Goal: Task Accomplishment & Management: Use online tool/utility

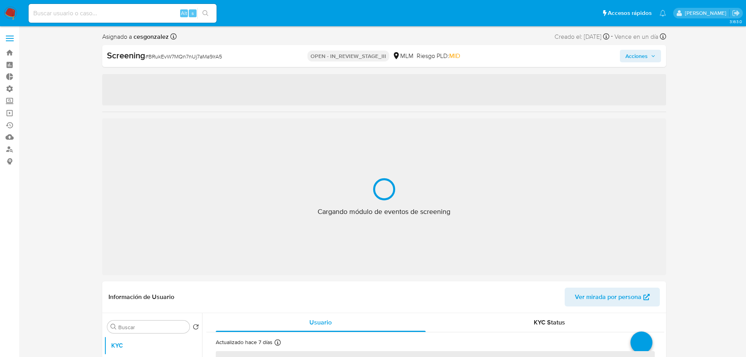
select select "10"
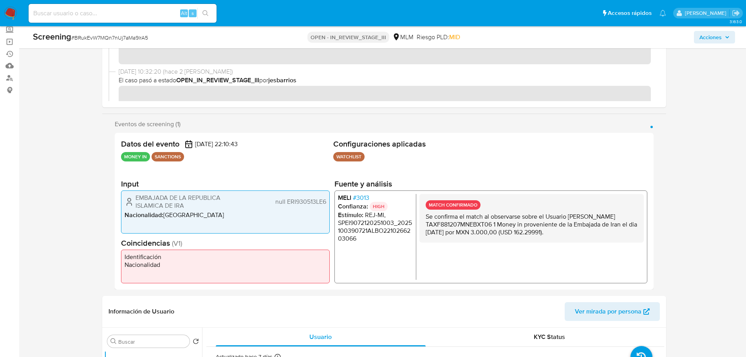
scroll to position [78, 0]
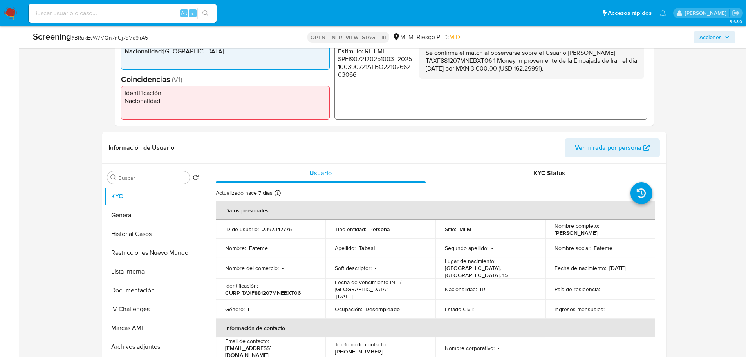
scroll to position [470, 0]
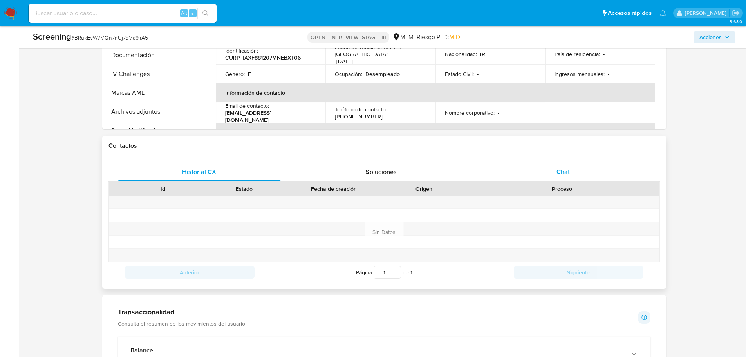
click at [586, 168] on div "Chat" at bounding box center [563, 172] width 163 height 19
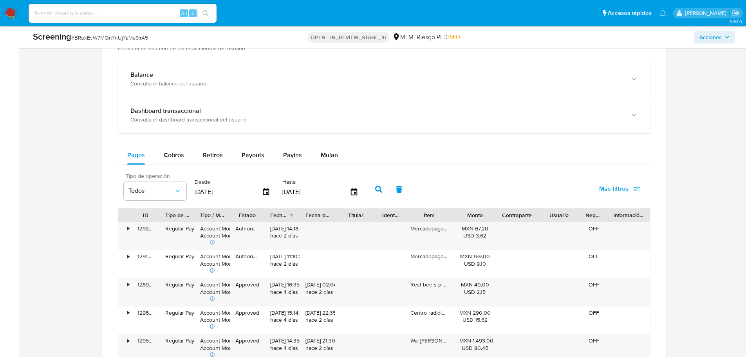
scroll to position [862, 0]
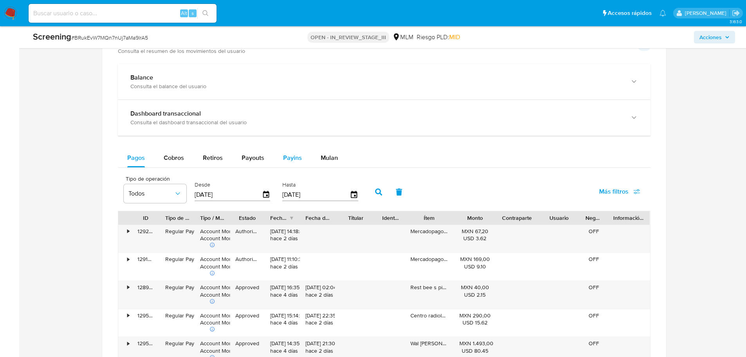
click at [279, 158] on button "Payins" at bounding box center [293, 157] width 38 height 19
select select "10"
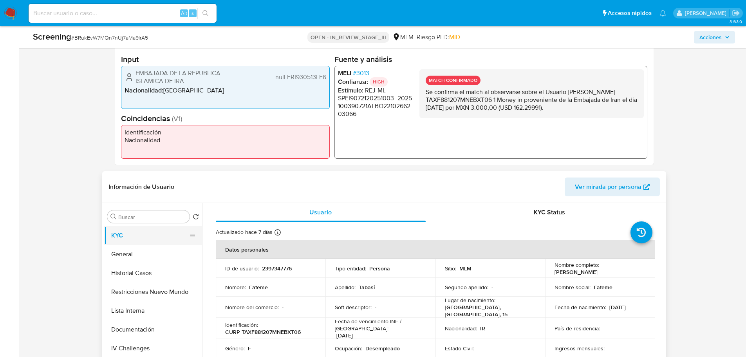
scroll to position [39, 0]
click at [156, 255] on button "Restricciones Nuevo Mundo" at bounding box center [150, 252] width 92 height 19
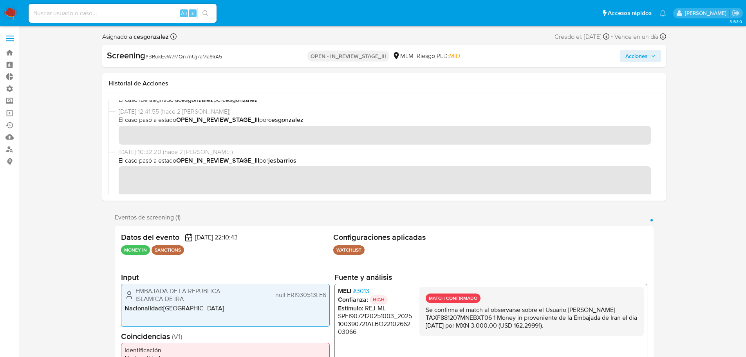
scroll to position [0, 0]
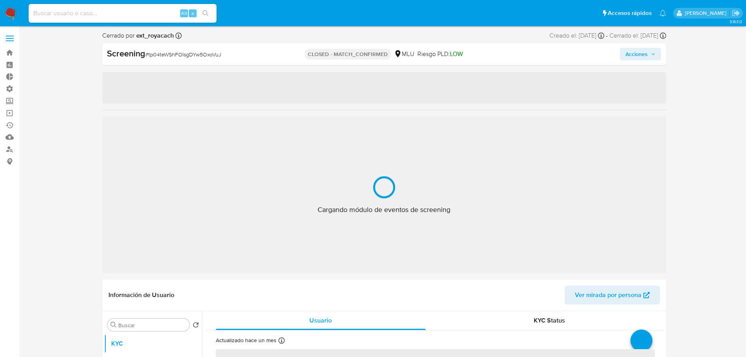
select select "10"
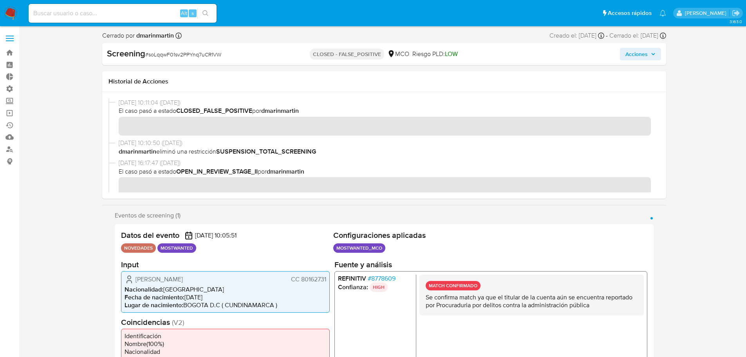
drag, startPoint x: 143, startPoint y: 153, endPoint x: 128, endPoint y: 152, distance: 14.5
click at [130, 148] on b "dmarinmartin" at bounding box center [138, 151] width 38 height 9
click at [123, 149] on b "dmarinmartin" at bounding box center [138, 151] width 38 height 9
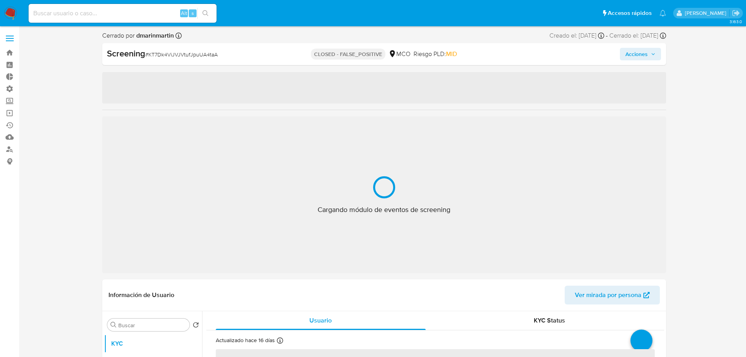
select select "10"
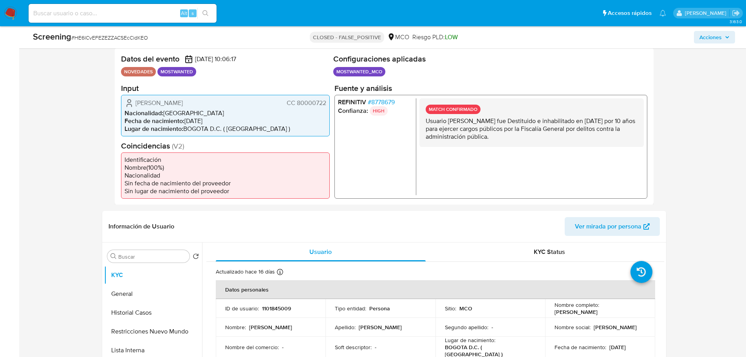
scroll to position [196, 0]
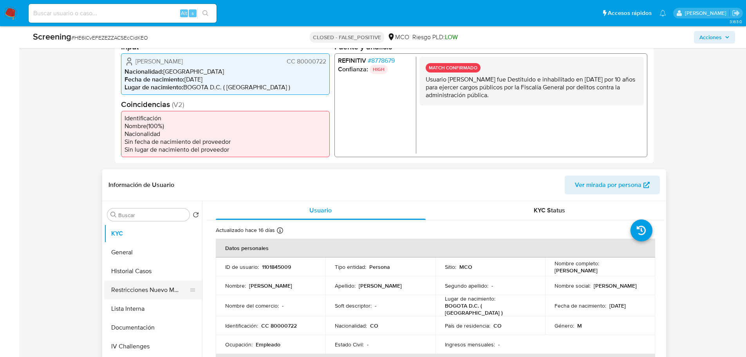
click at [140, 297] on button "Restricciones Nuevo Mundo" at bounding box center [150, 289] width 92 height 19
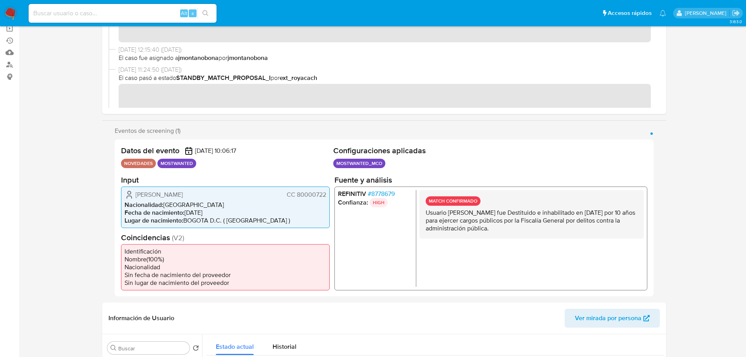
scroll to position [0, 0]
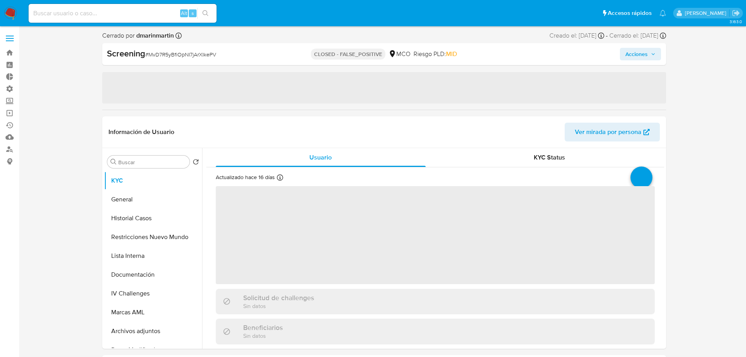
select select "10"
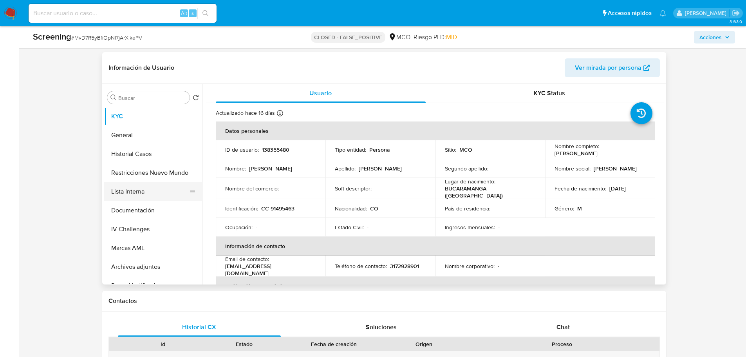
scroll to position [313, 0]
click at [141, 169] on button "Restricciones Nuevo Mundo" at bounding box center [150, 172] width 92 height 19
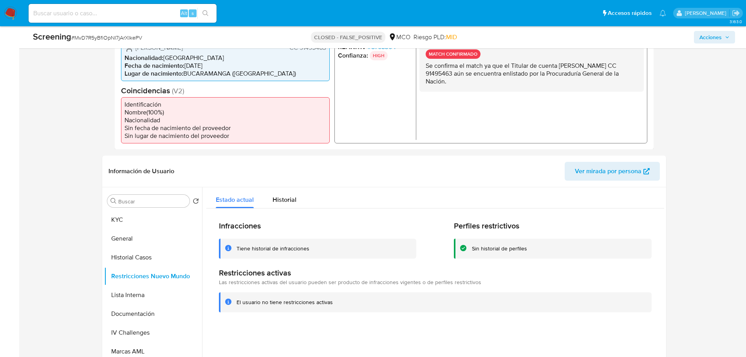
scroll to position [118, 0]
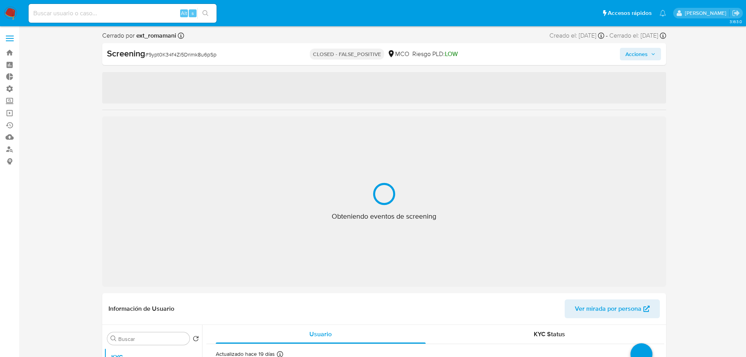
select select "10"
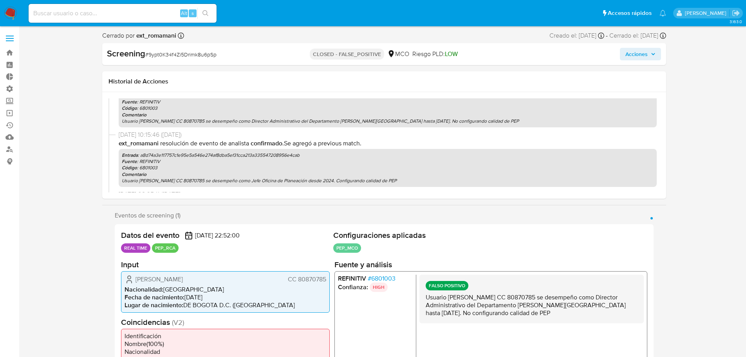
scroll to position [196, 0]
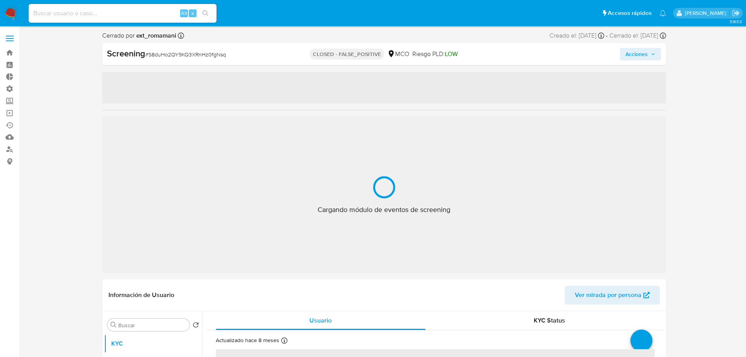
select select "10"
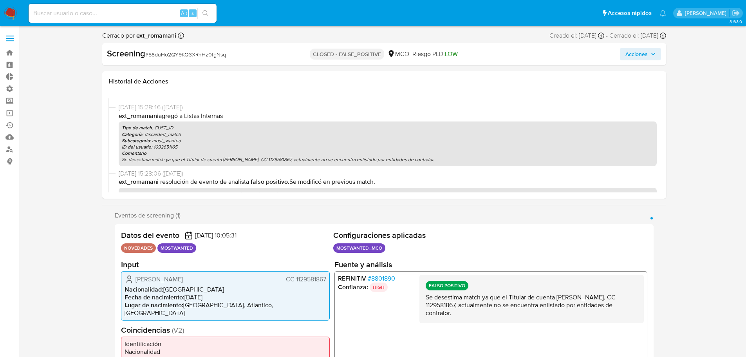
scroll to position [72, 0]
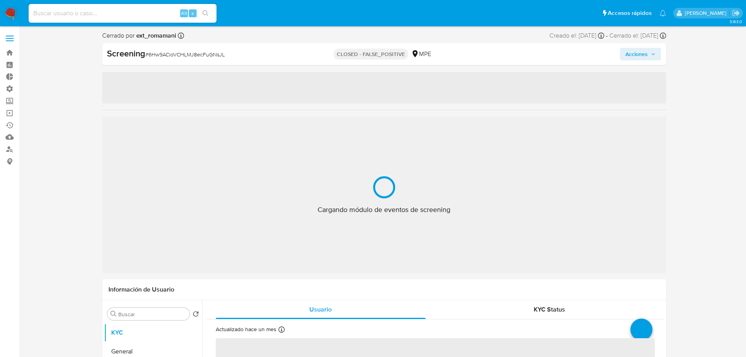
select select "10"
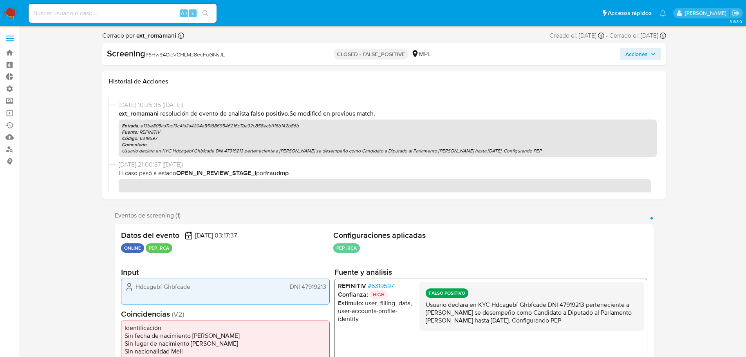
scroll to position [184, 0]
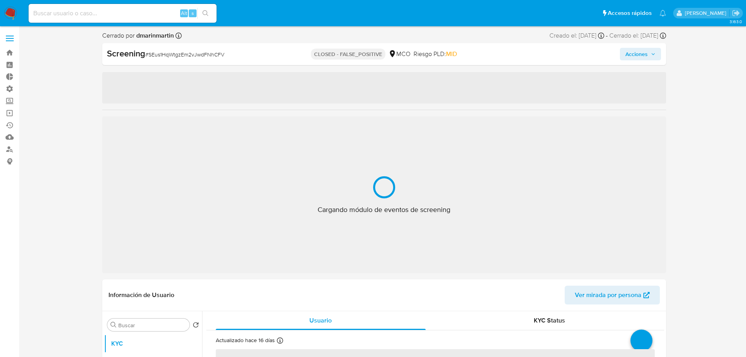
select select "10"
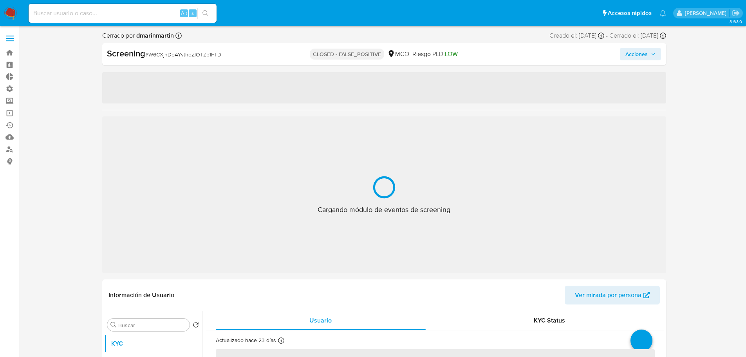
select select "10"
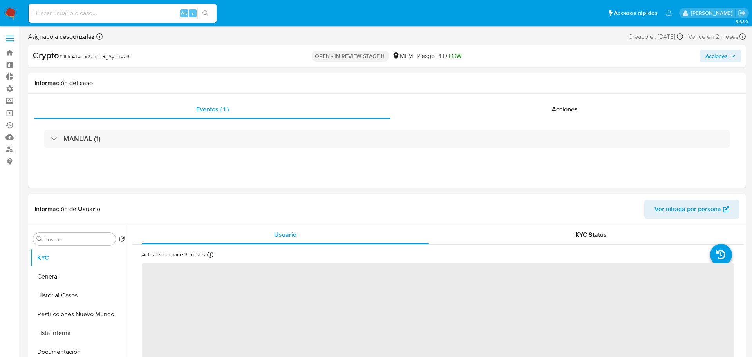
select select "10"
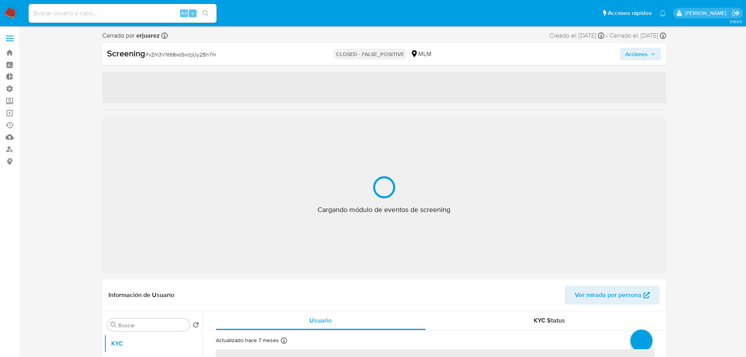
select select "10"
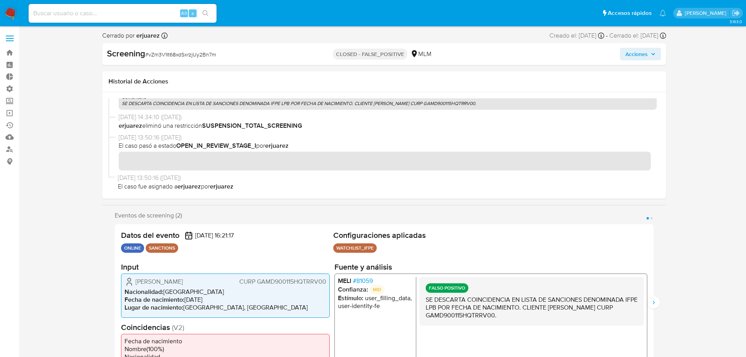
scroll to position [324, 0]
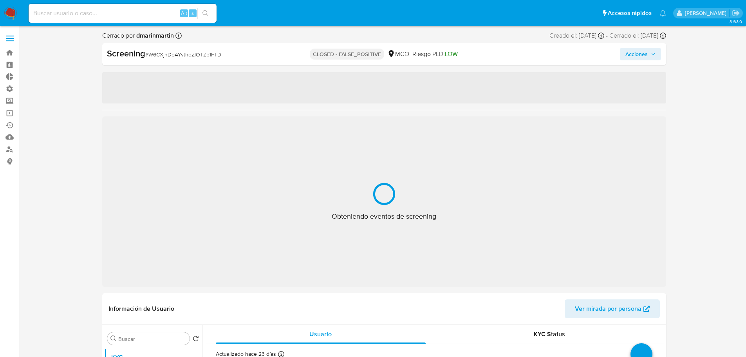
select select "10"
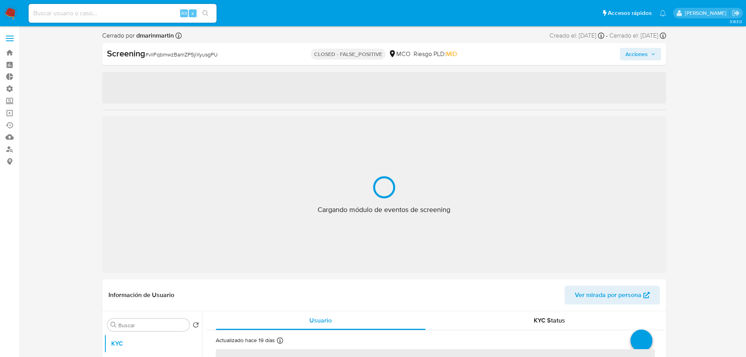
select select "10"
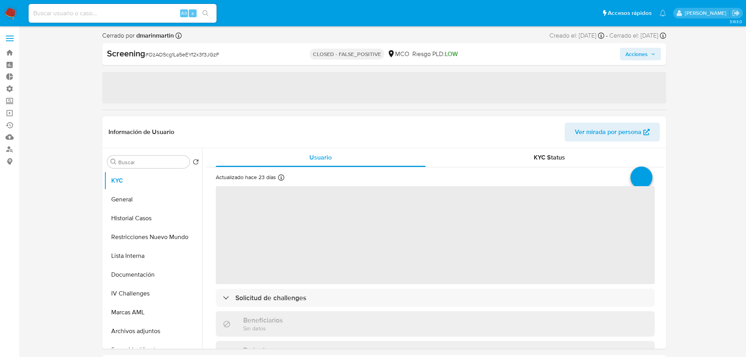
select select "10"
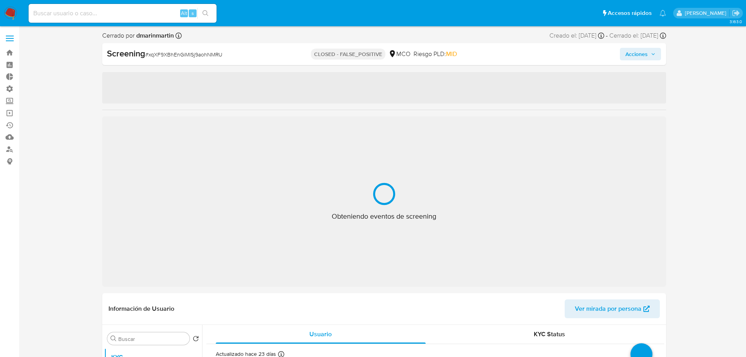
select select "10"
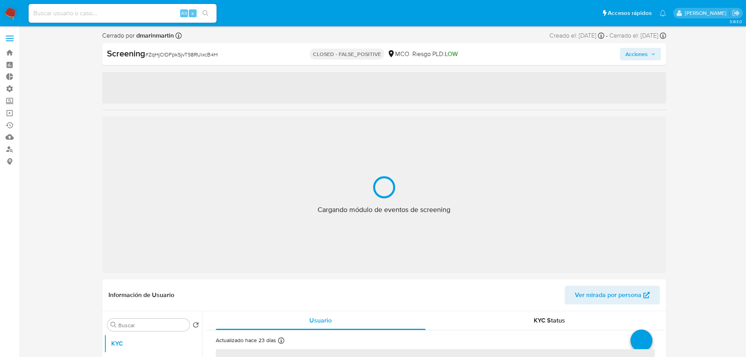
select select "10"
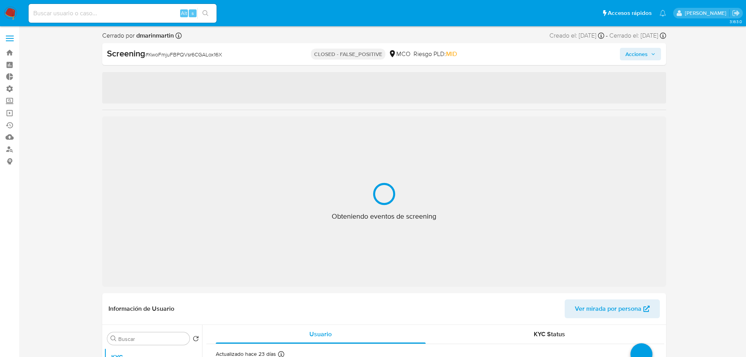
select select "10"
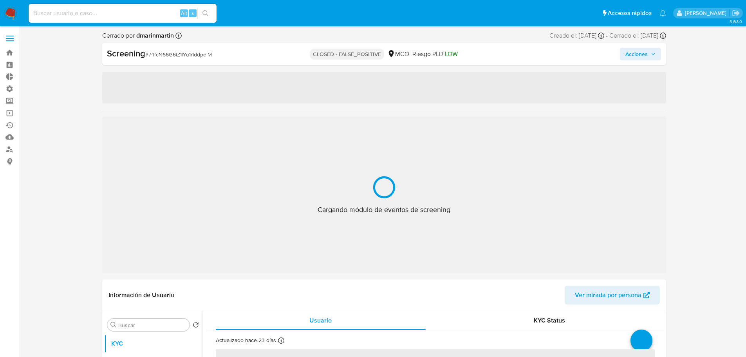
select select "10"
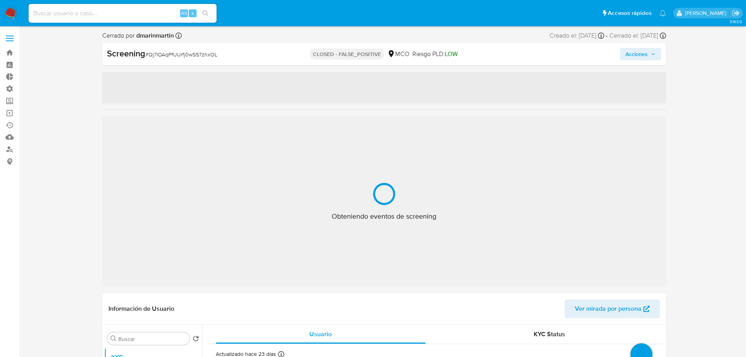
select select "10"
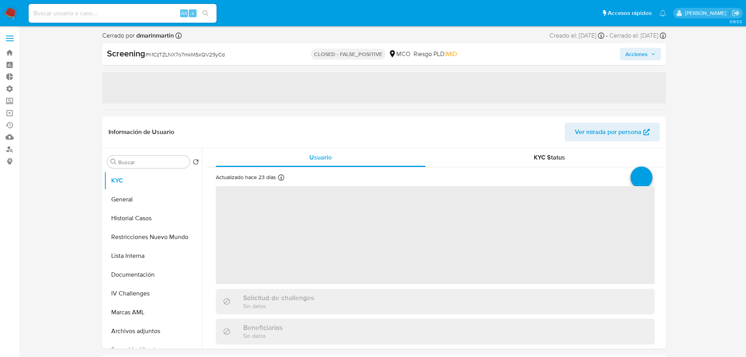
select select "10"
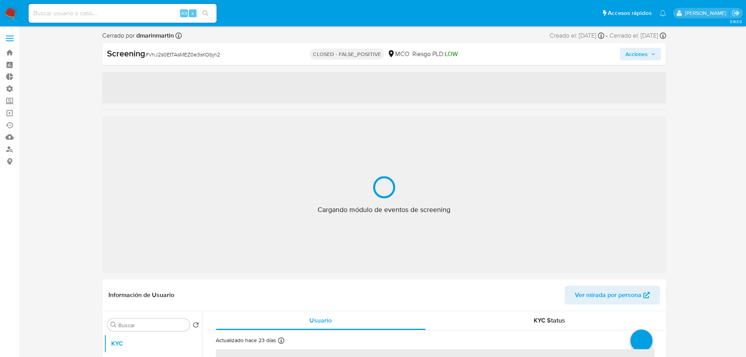
select select "10"
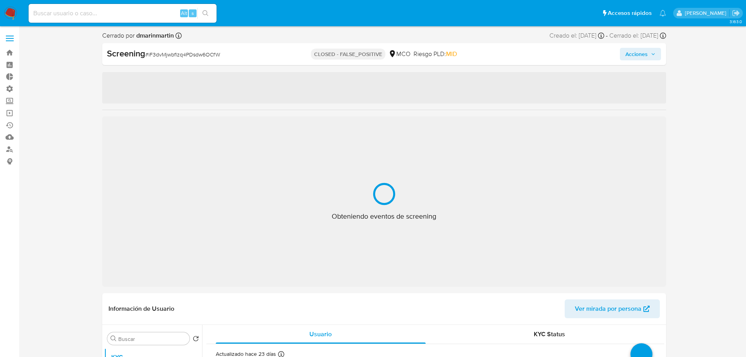
select select "10"
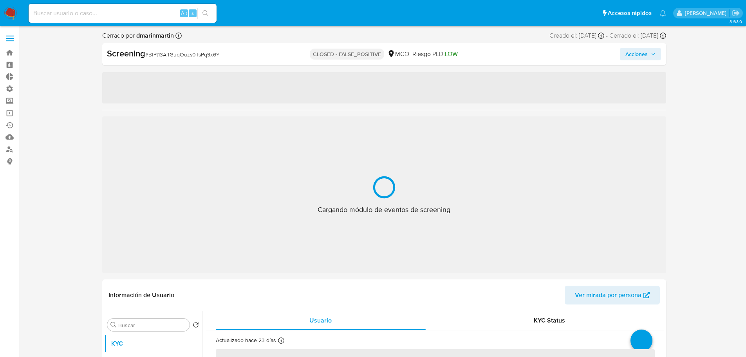
select select "10"
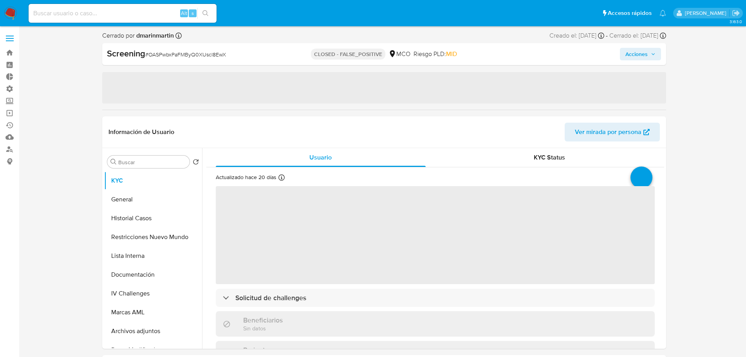
select select "10"
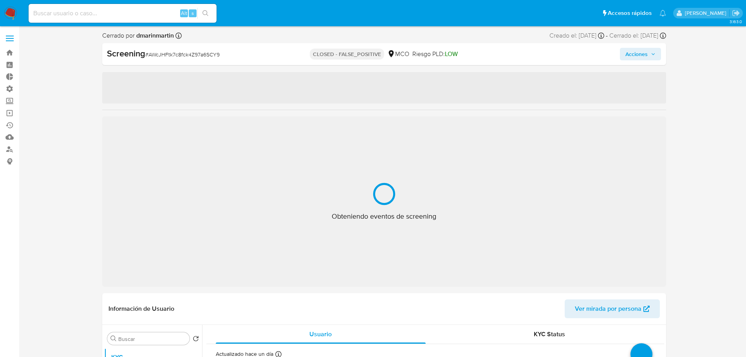
select select "10"
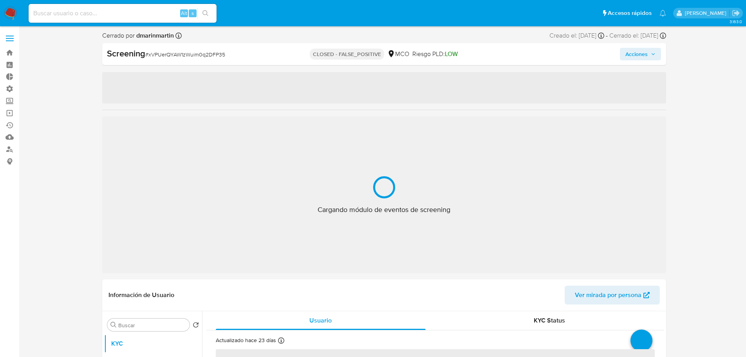
select select "10"
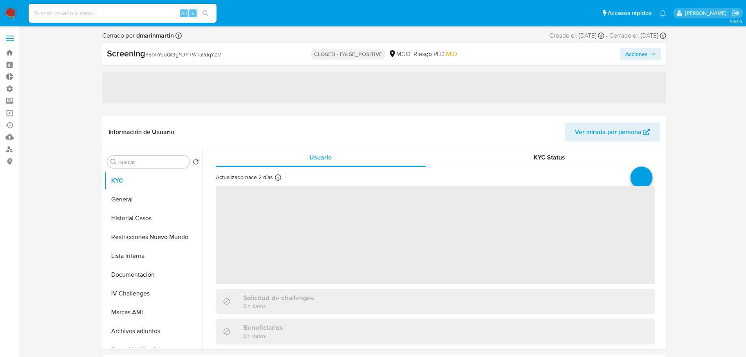
select select "10"
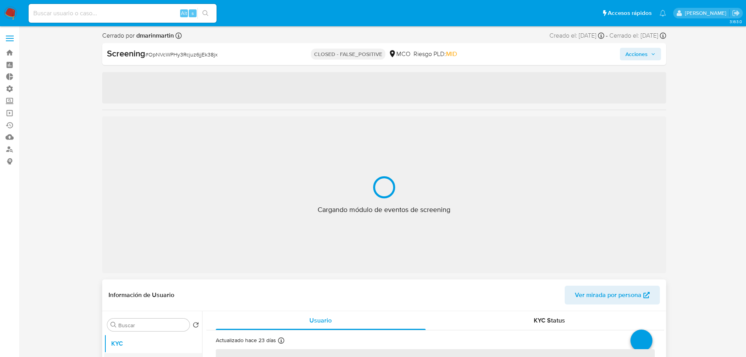
select select "10"
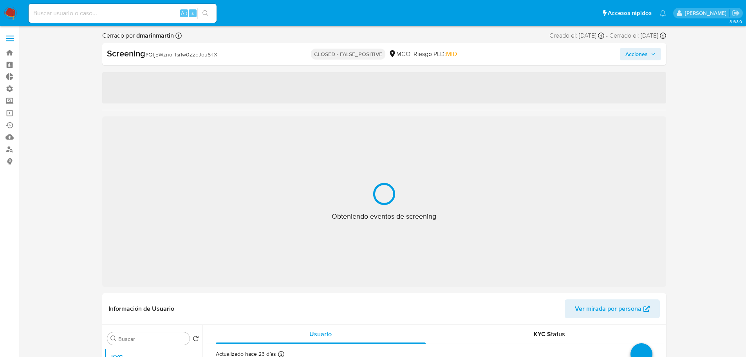
select select "10"
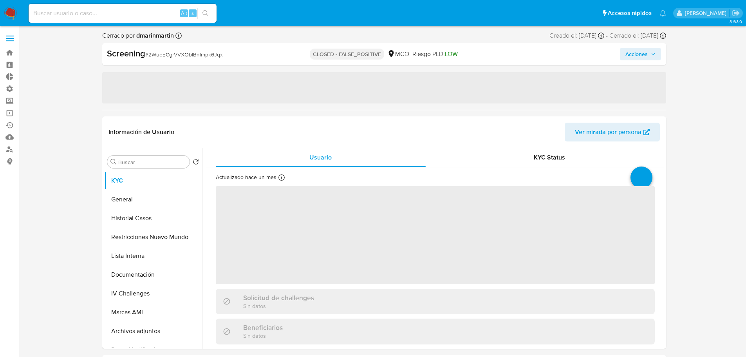
select select "10"
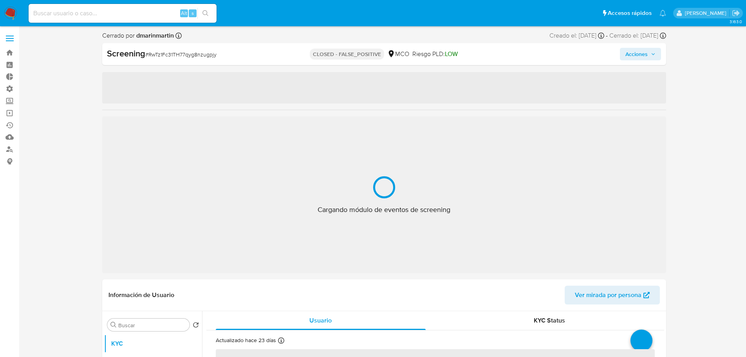
select select "10"
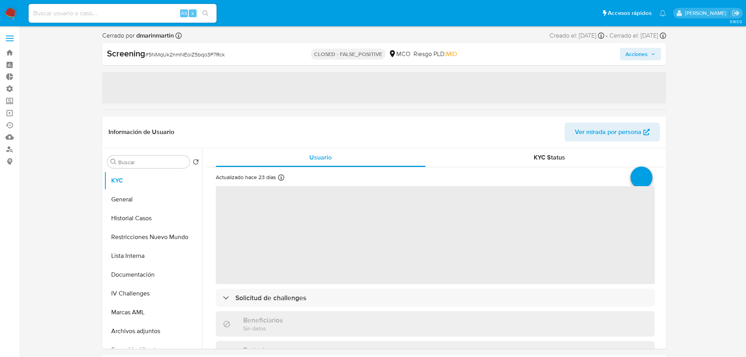
select select "10"
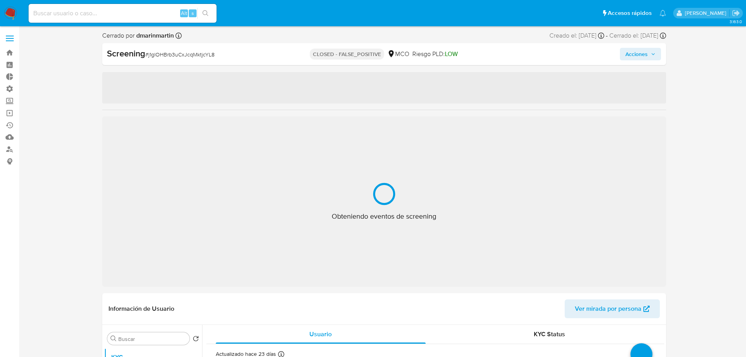
select select "10"
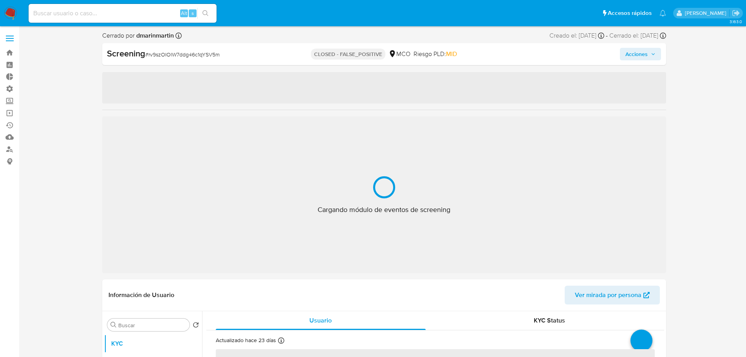
select select "10"
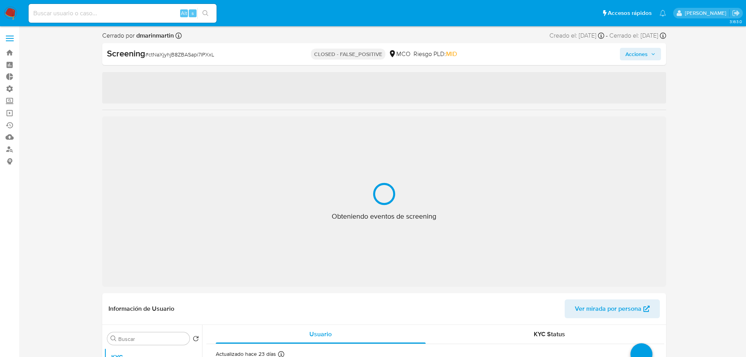
select select "10"
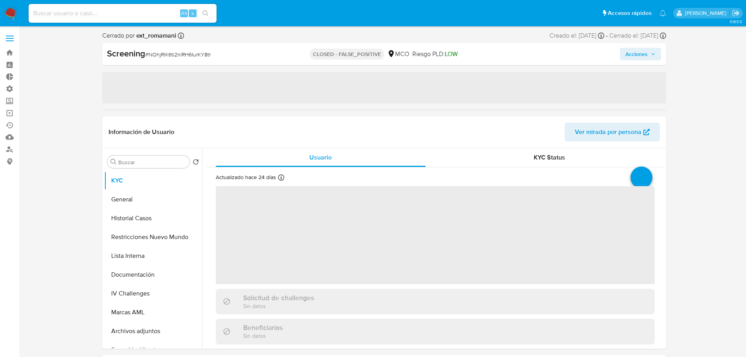
select select "10"
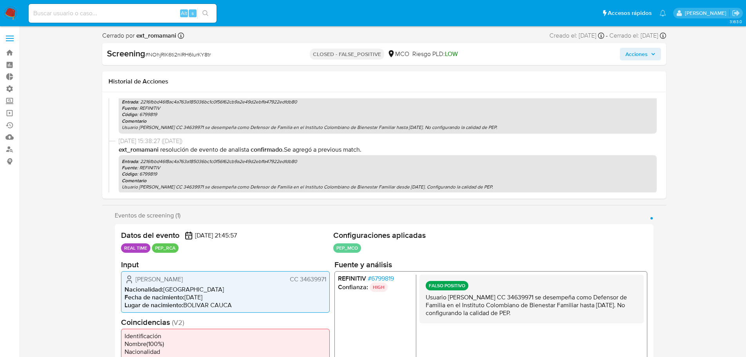
scroll to position [162, 0]
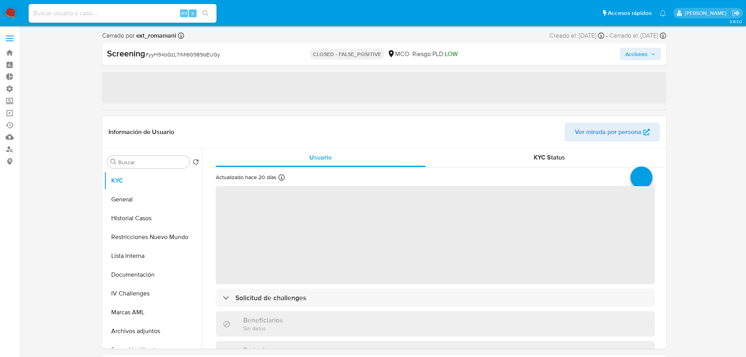
select select "10"
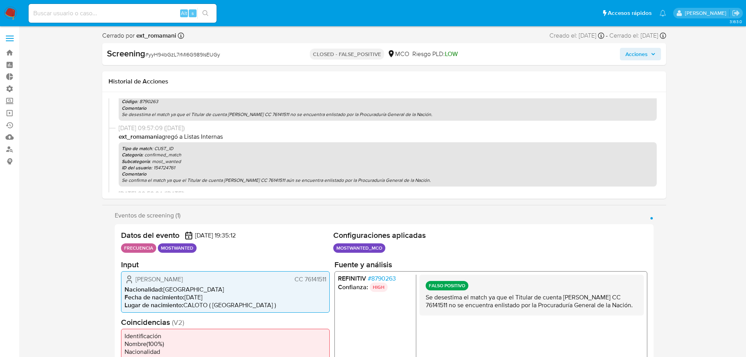
scroll to position [243, 0]
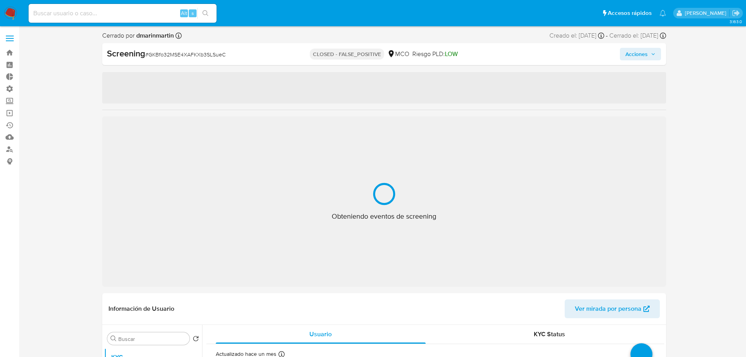
select select "10"
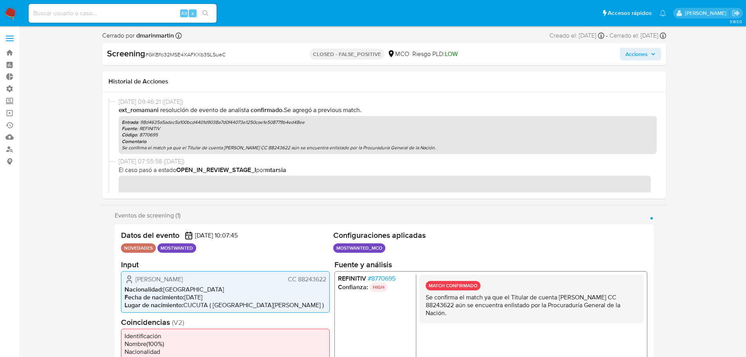
scroll to position [397, 0]
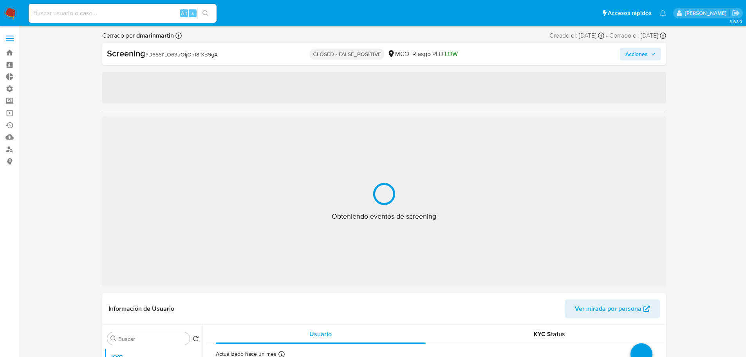
select select "10"
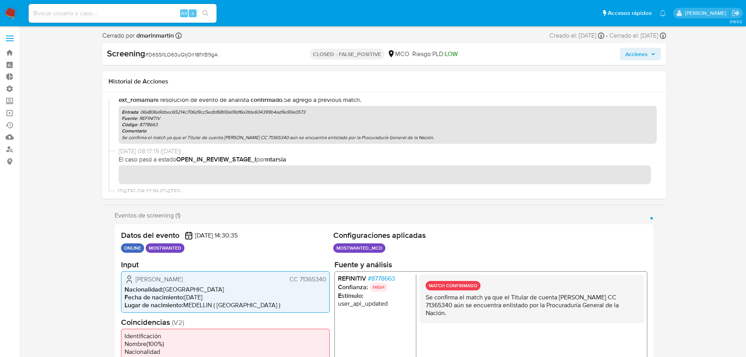
scroll to position [424, 0]
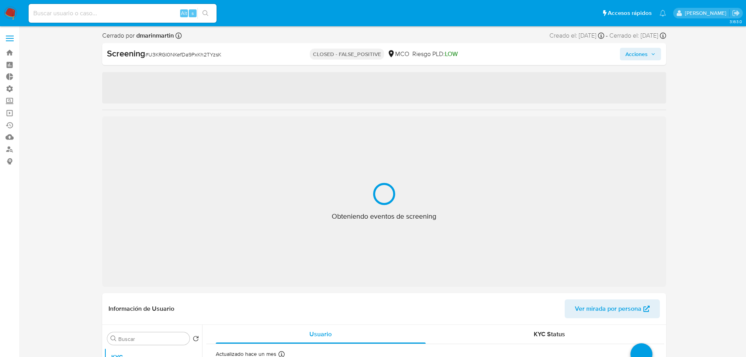
select select "10"
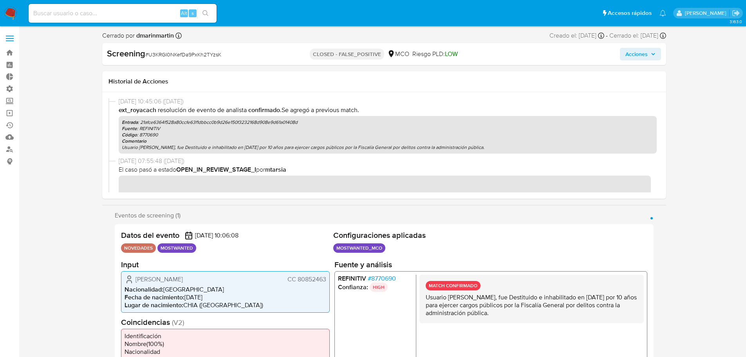
scroll to position [459, 0]
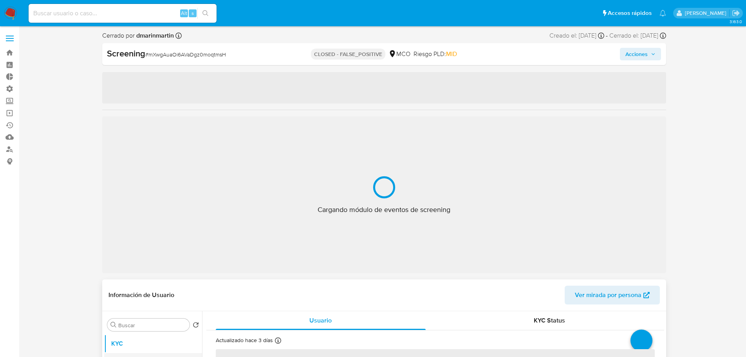
select select "10"
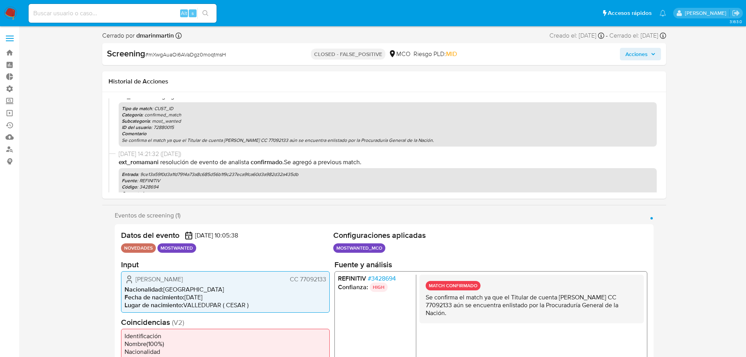
scroll to position [358, 0]
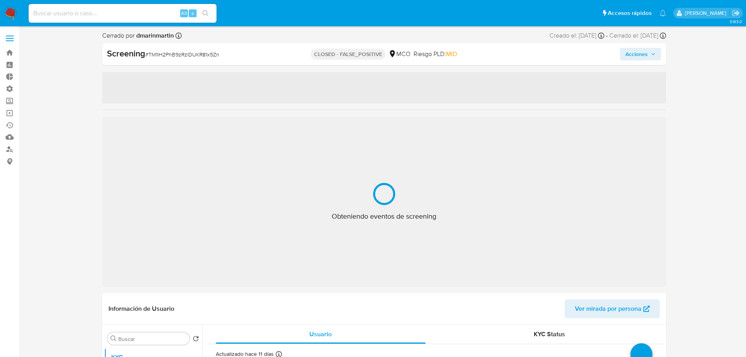
select select "10"
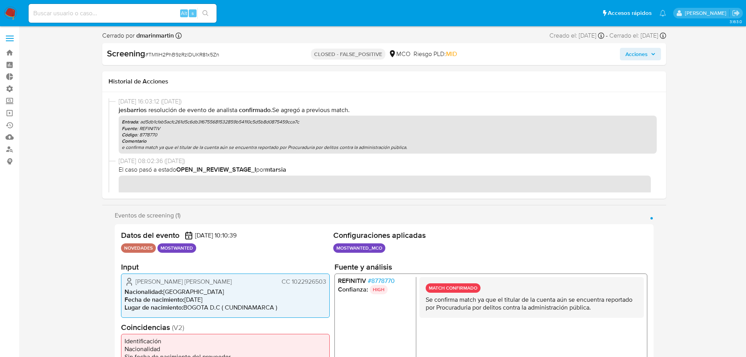
scroll to position [538, 0]
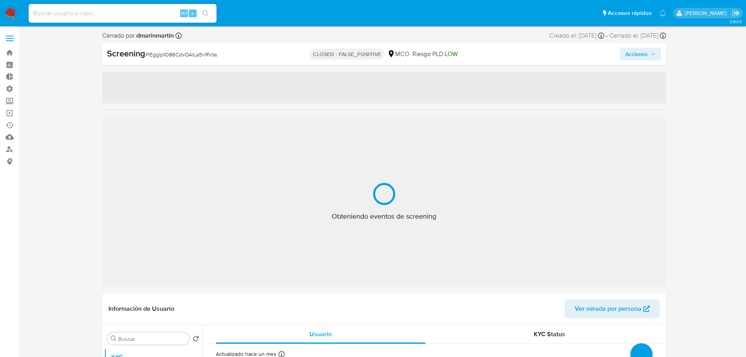
select select "10"
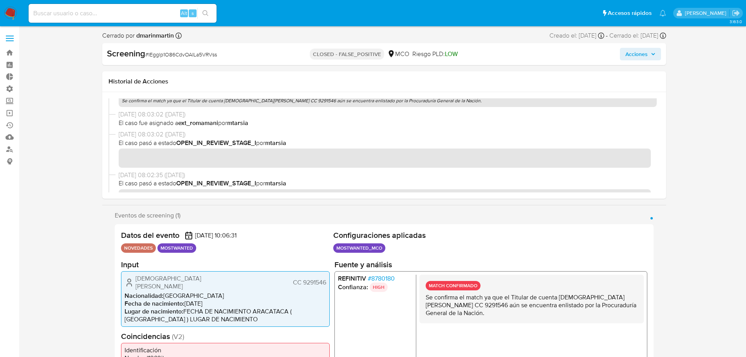
scroll to position [418, 0]
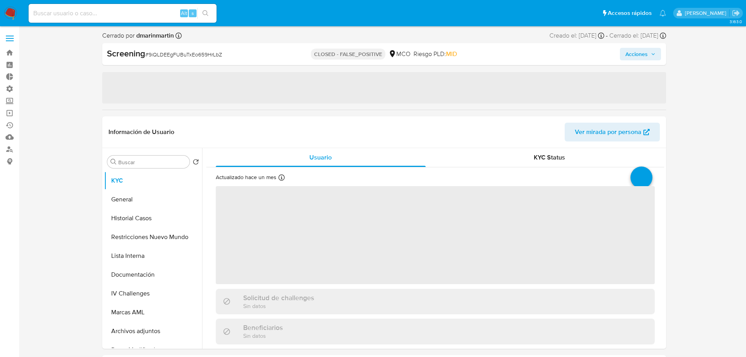
select select "10"
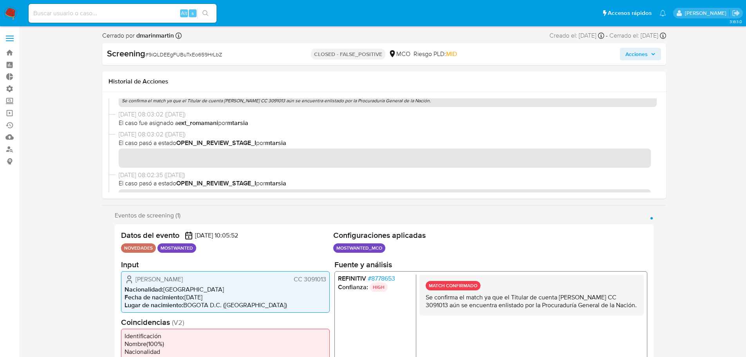
scroll to position [418, 0]
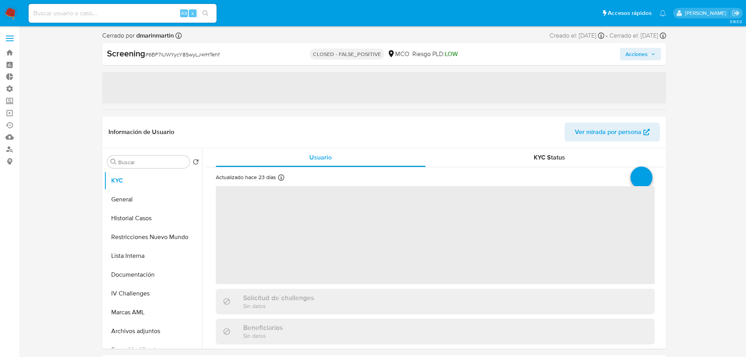
select select "10"
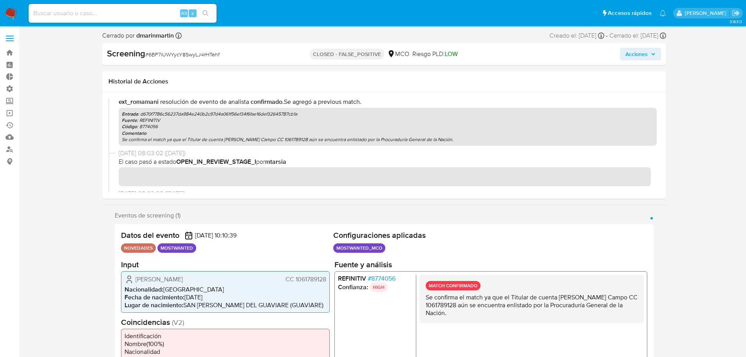
scroll to position [418, 0]
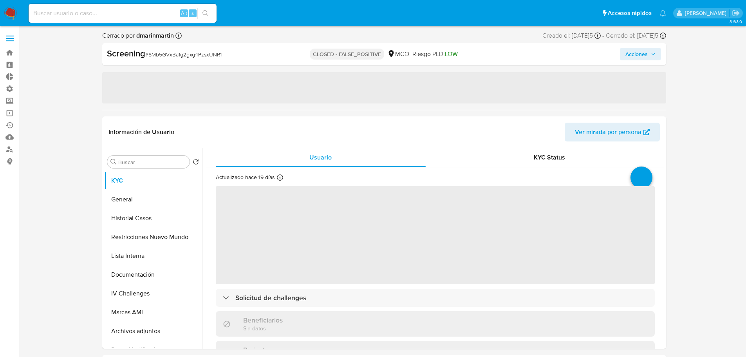
select select "10"
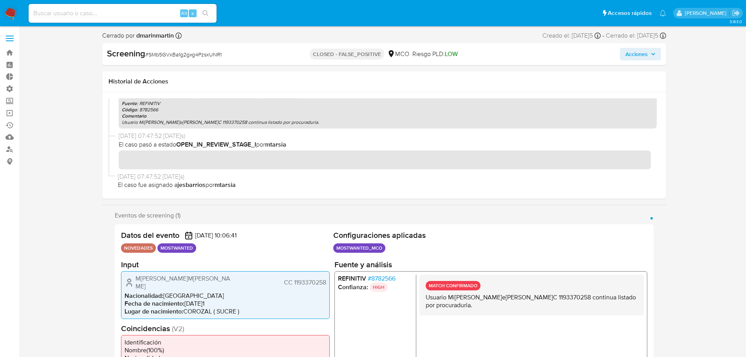
scroll to position [412, 0]
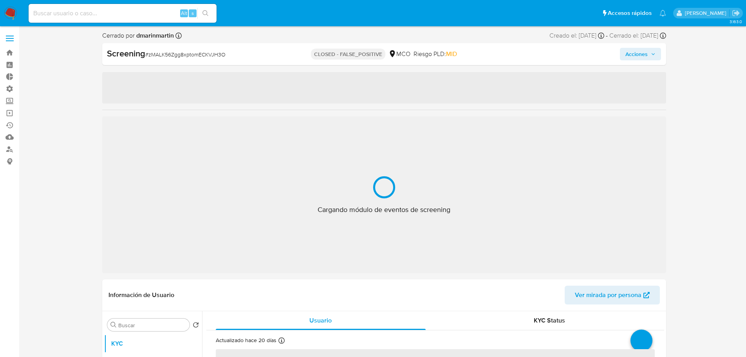
select select "10"
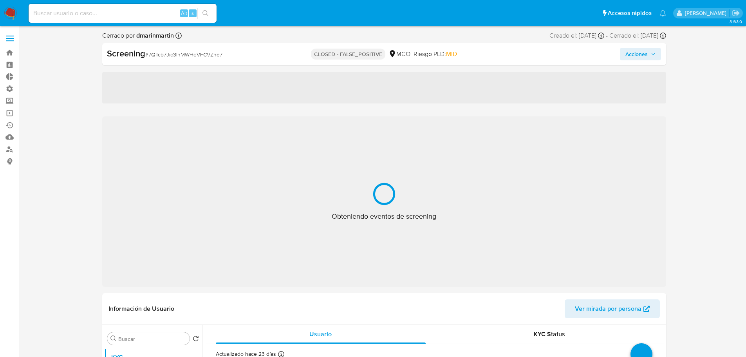
select select "10"
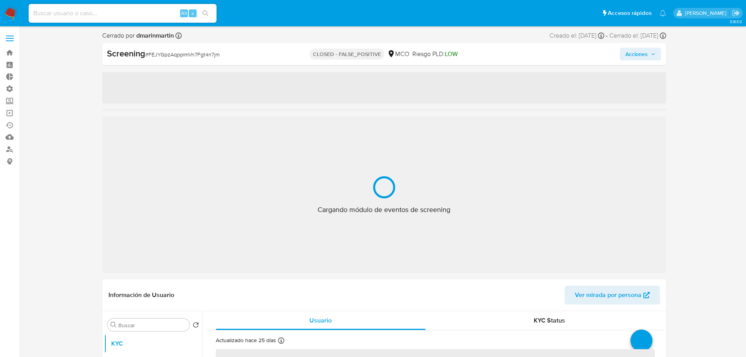
select select "10"
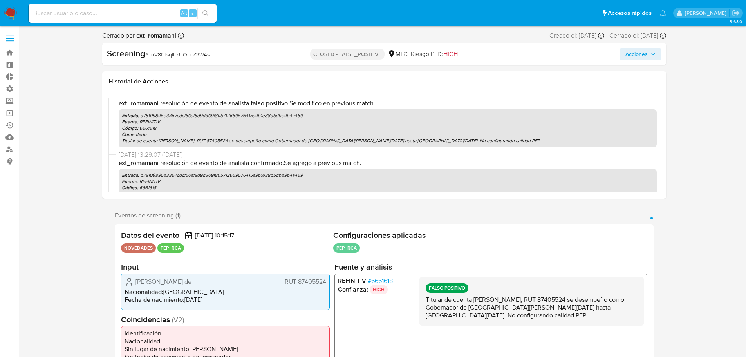
scroll to position [183, 0]
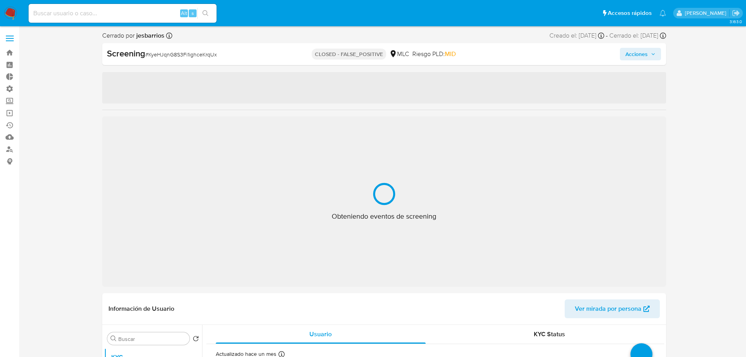
select select "10"
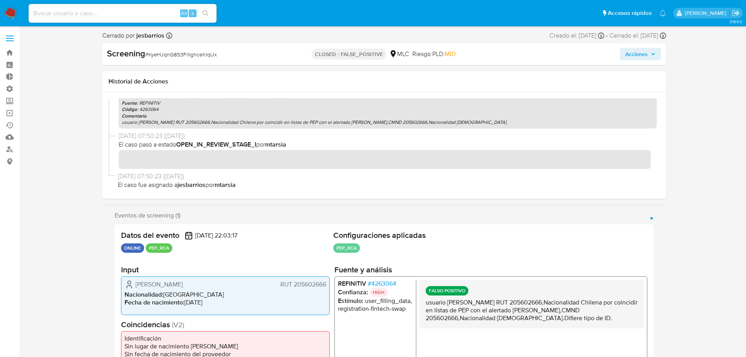
scroll to position [225, 0]
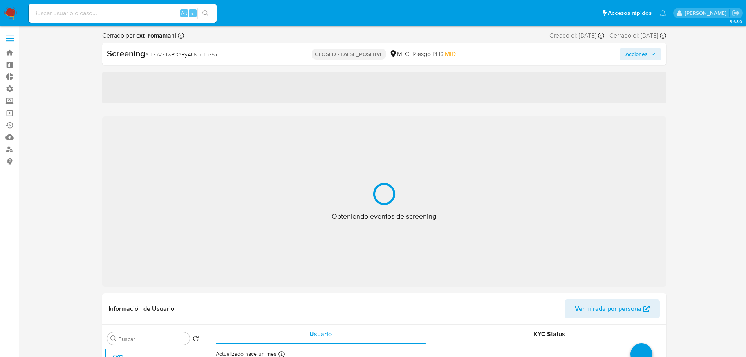
select select "10"
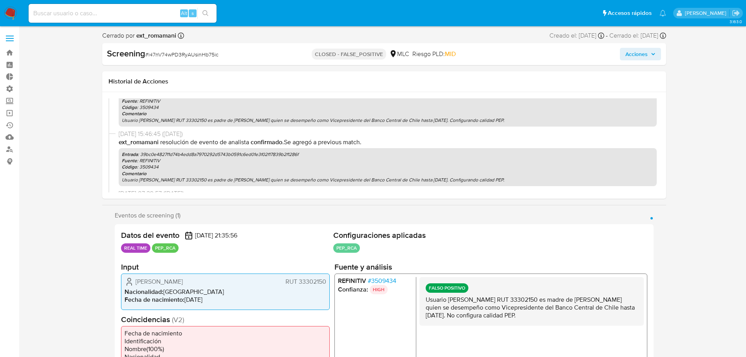
scroll to position [302, 0]
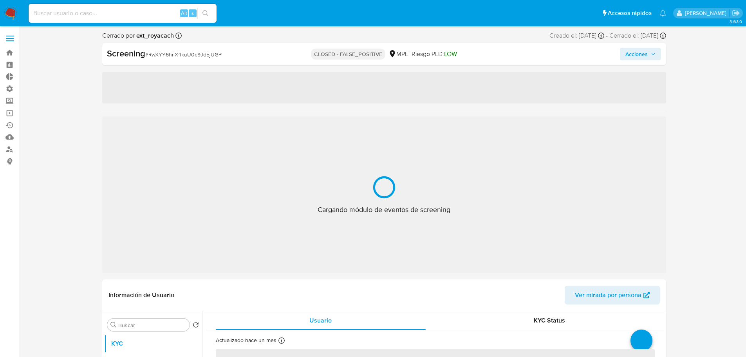
select select "10"
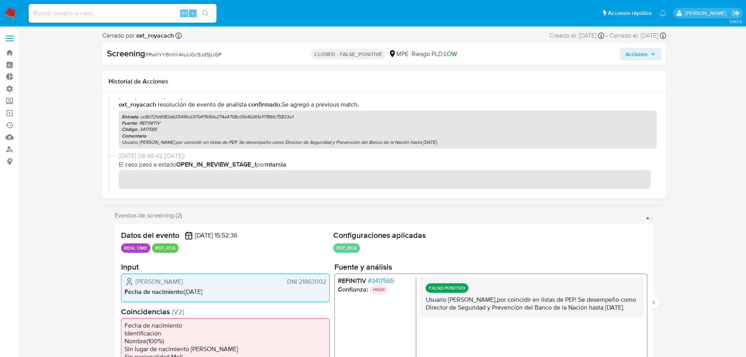
scroll to position [219, 0]
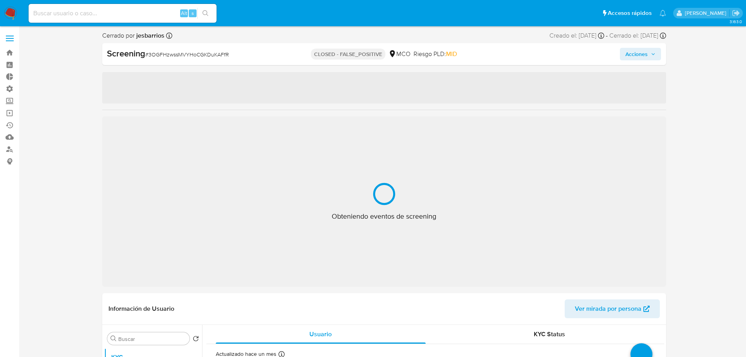
select select "10"
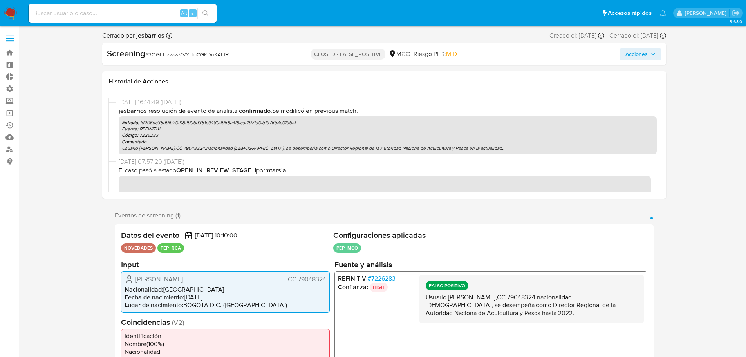
scroll to position [201, 0]
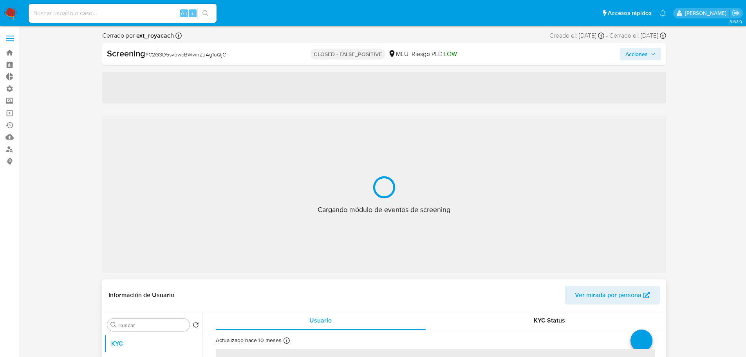
select select "10"
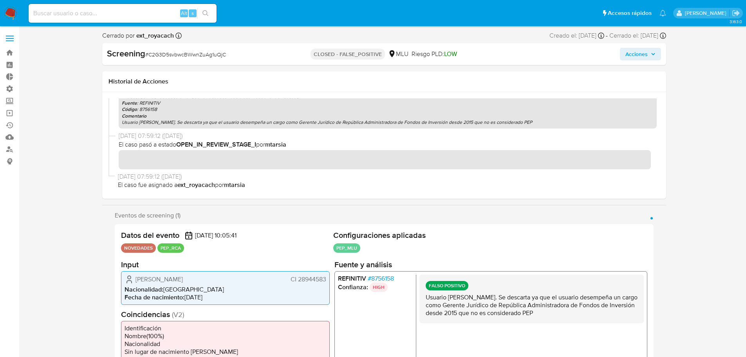
scroll to position [166, 0]
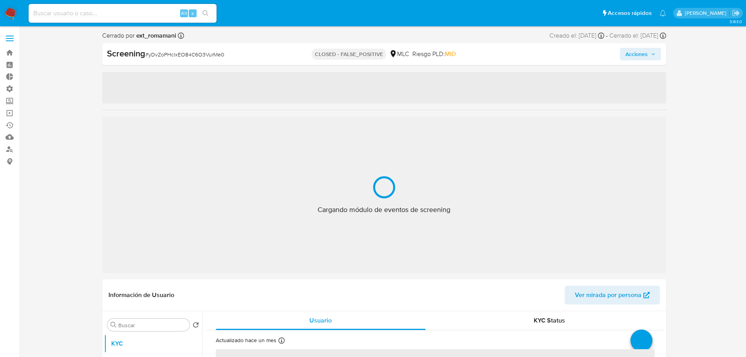
select select "10"
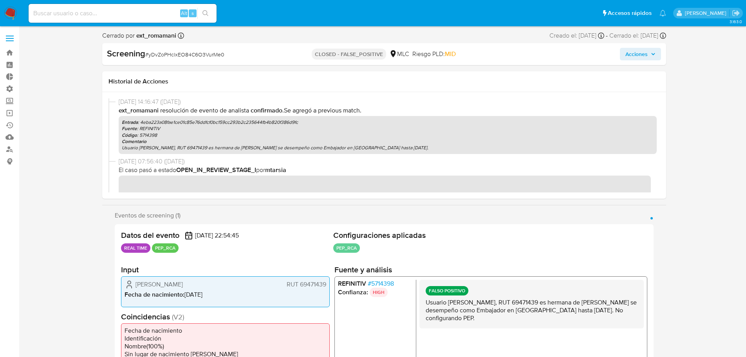
scroll to position [243, 0]
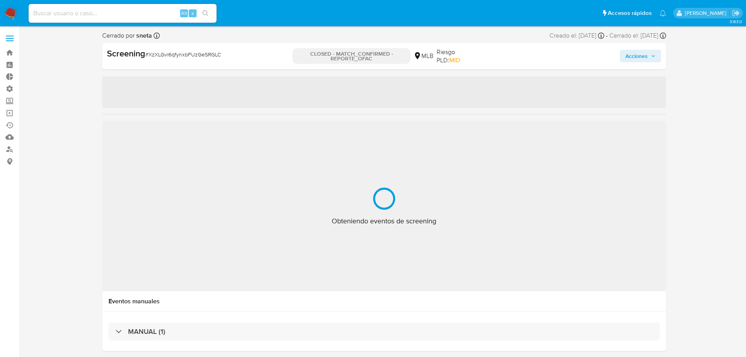
select select "10"
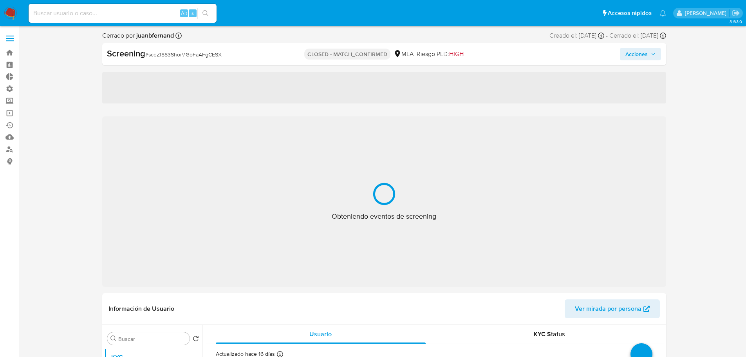
select select "10"
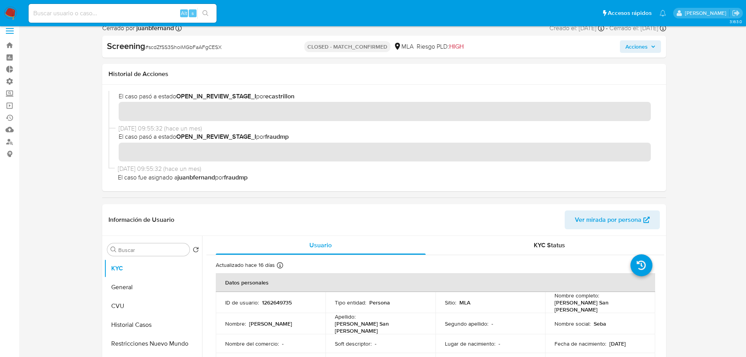
scroll to position [196, 0]
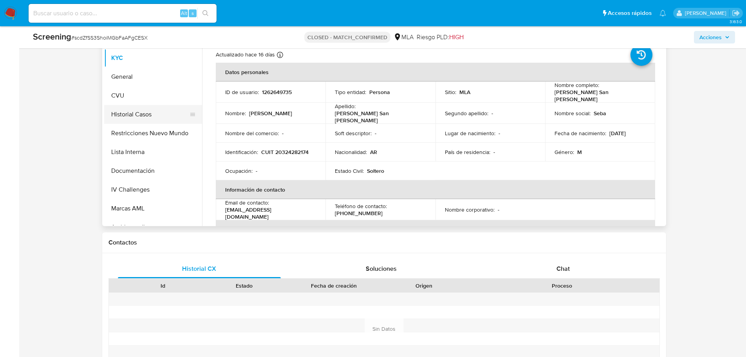
click at [123, 110] on button "Historial Casos" at bounding box center [150, 114] width 92 height 19
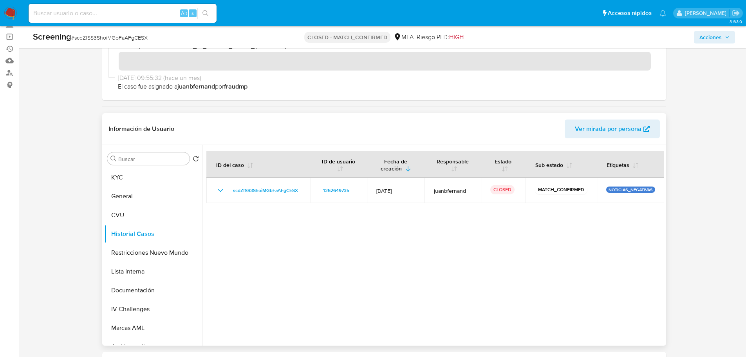
scroll to position [78, 0]
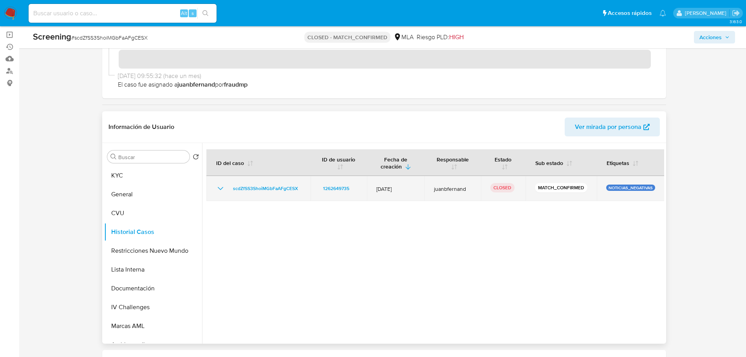
click at [220, 188] on icon "Mostrar/Ocultar" at bounding box center [220, 188] width 9 height 9
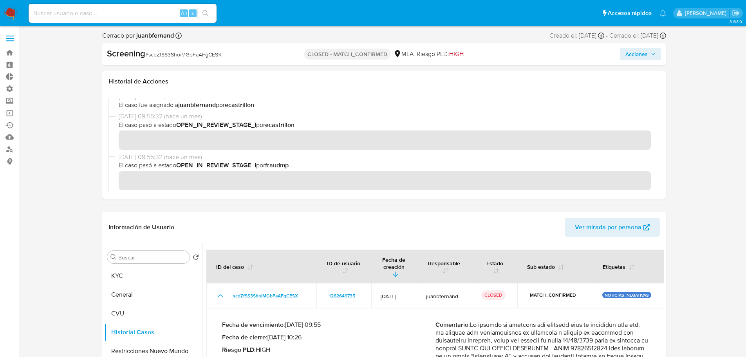
scroll to position [0, 0]
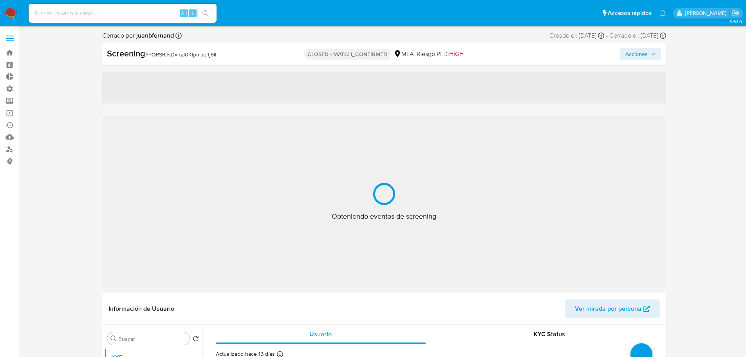
select select "10"
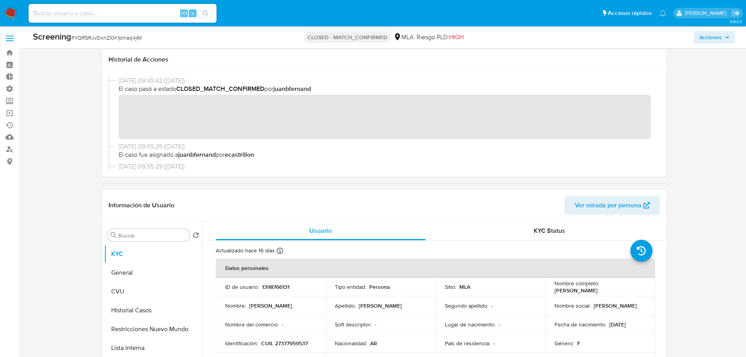
scroll to position [118, 0]
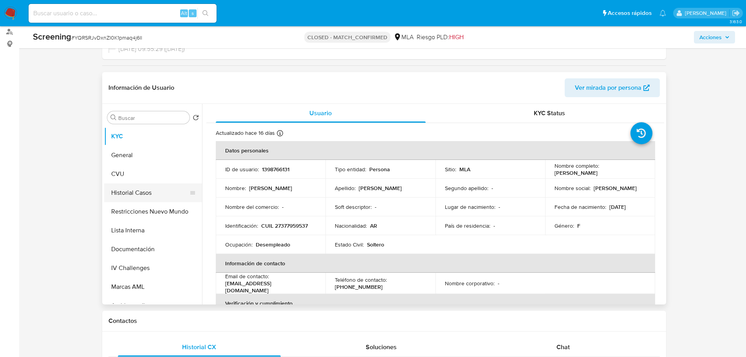
click at [136, 191] on button "Historial Casos" at bounding box center [150, 192] width 92 height 19
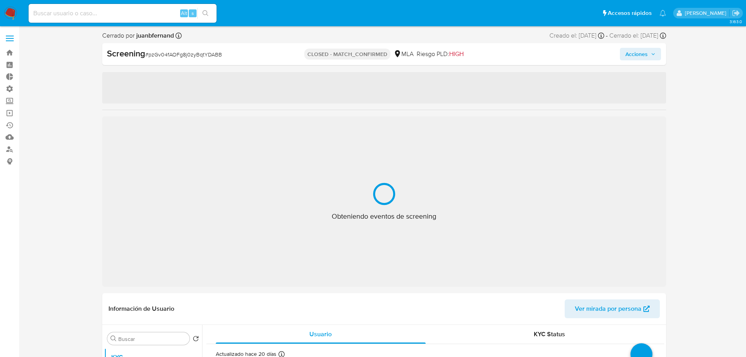
select select "10"
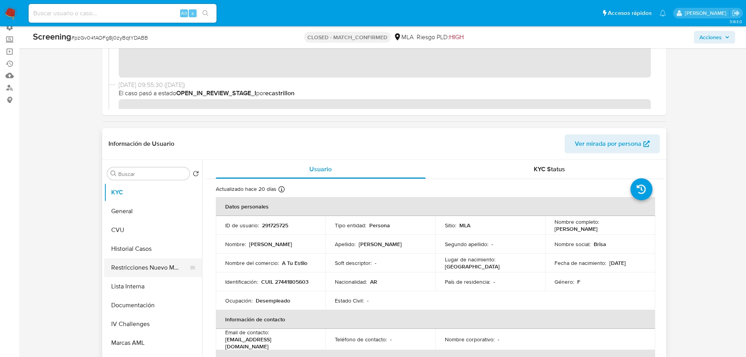
scroll to position [78, 0]
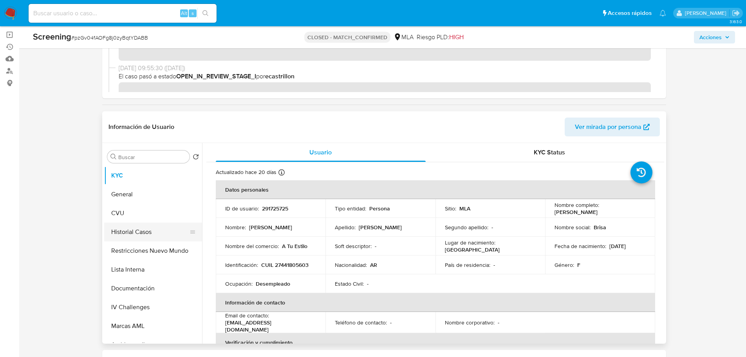
click at [135, 237] on button "Historial Casos" at bounding box center [150, 231] width 92 height 19
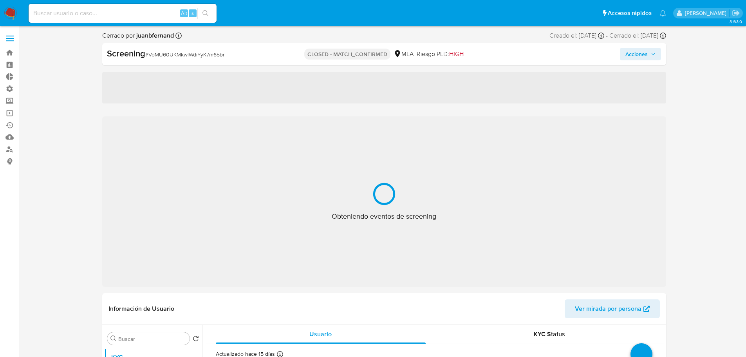
select select "10"
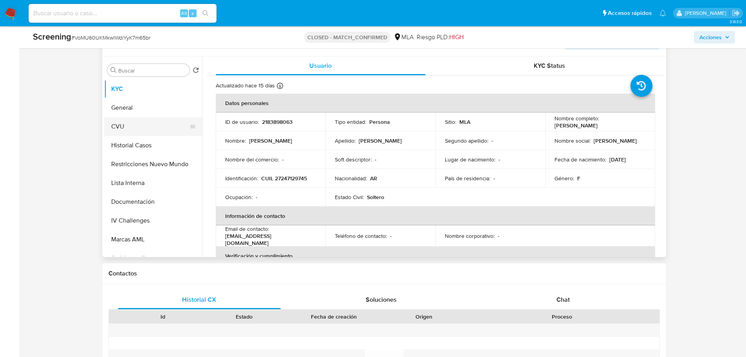
scroll to position [118, 0]
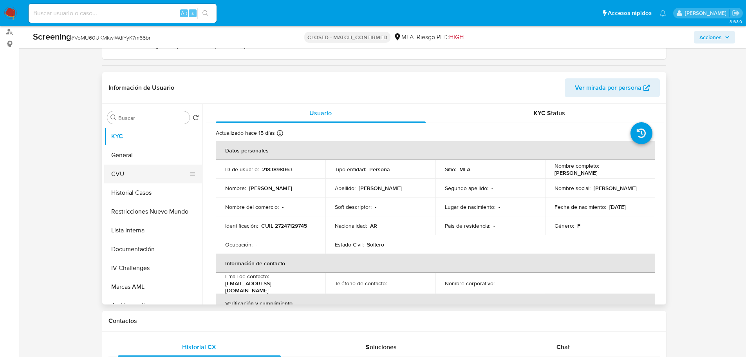
click at [130, 183] on button "CVU" at bounding box center [150, 174] width 92 height 19
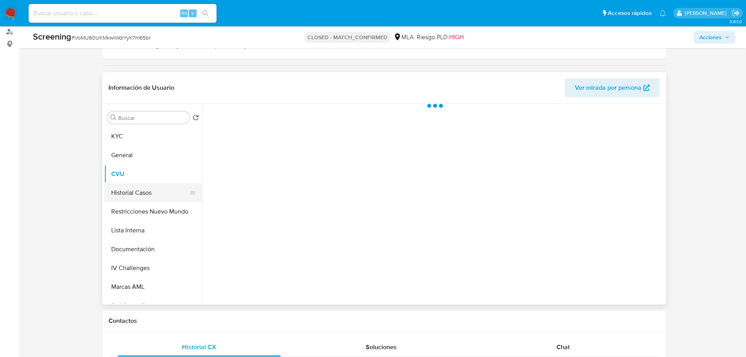
click at [134, 197] on button "Historial Casos" at bounding box center [150, 192] width 92 height 19
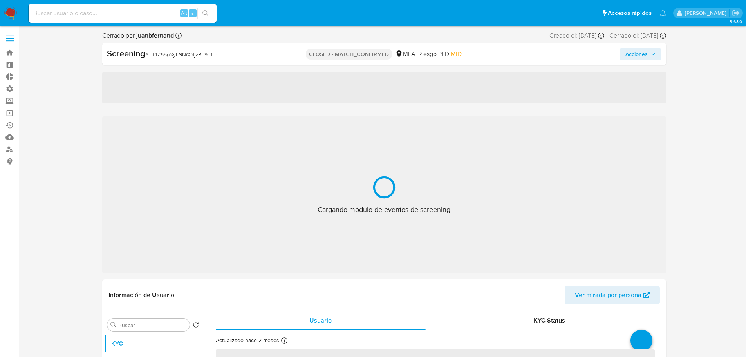
select select "10"
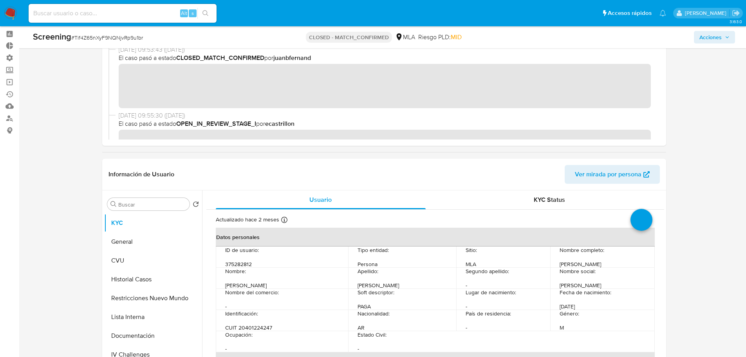
scroll to position [78, 0]
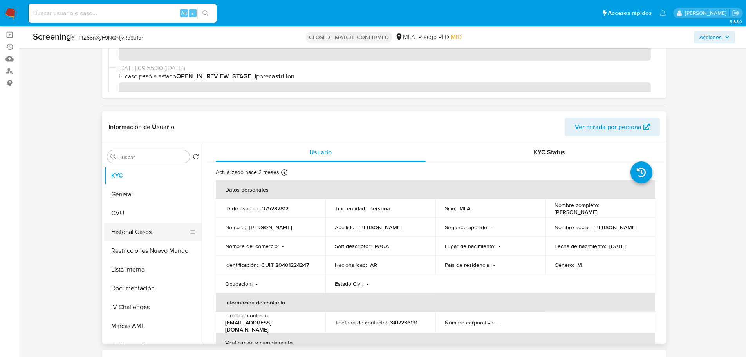
click at [146, 235] on button "Historial Casos" at bounding box center [150, 231] width 92 height 19
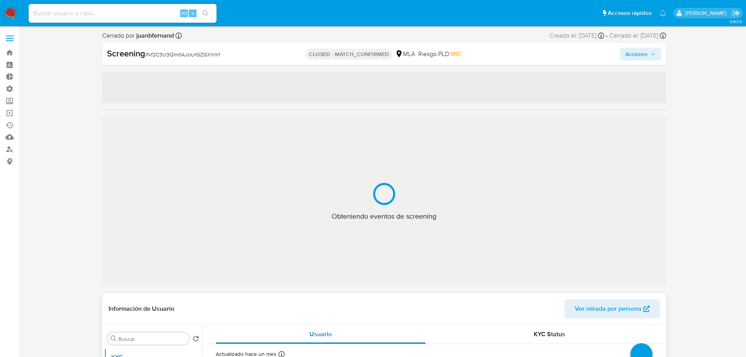
select select "10"
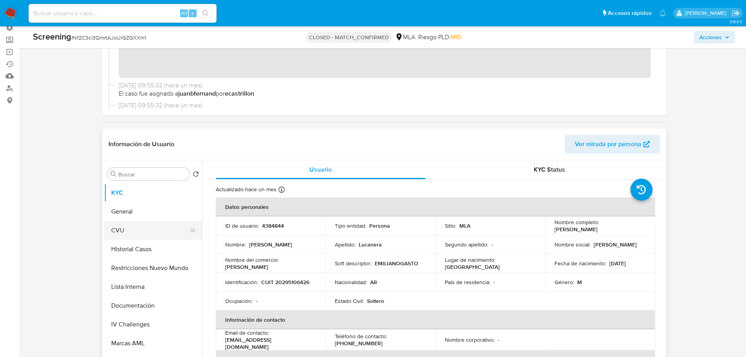
scroll to position [78, 0]
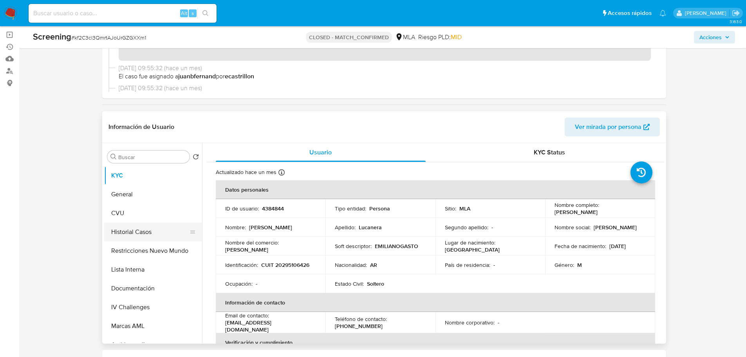
click at [130, 238] on button "Historial Casos" at bounding box center [150, 231] width 92 height 19
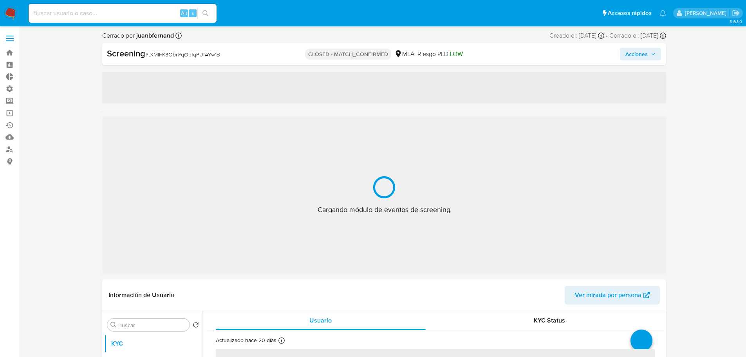
select select "10"
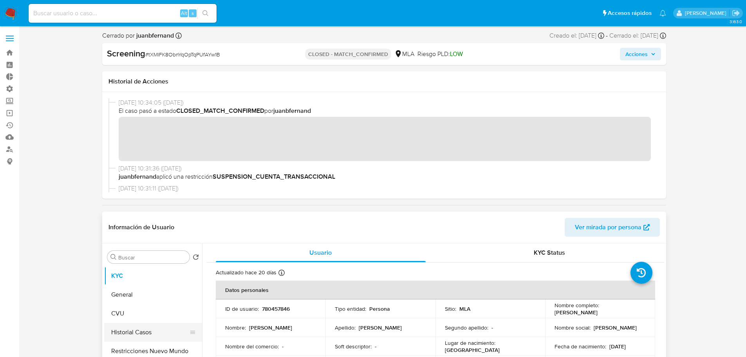
click at [131, 329] on button "Historial Casos" at bounding box center [150, 332] width 92 height 19
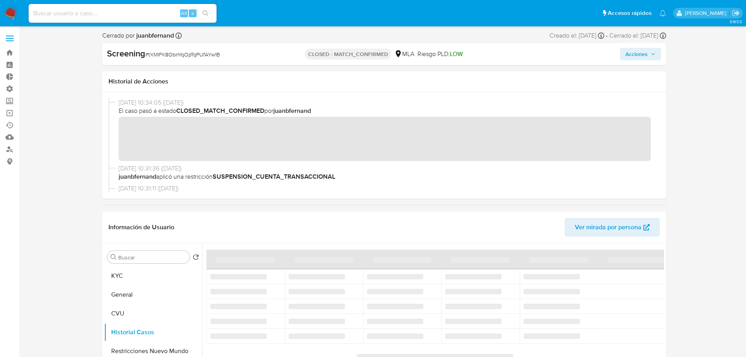
scroll to position [39, 0]
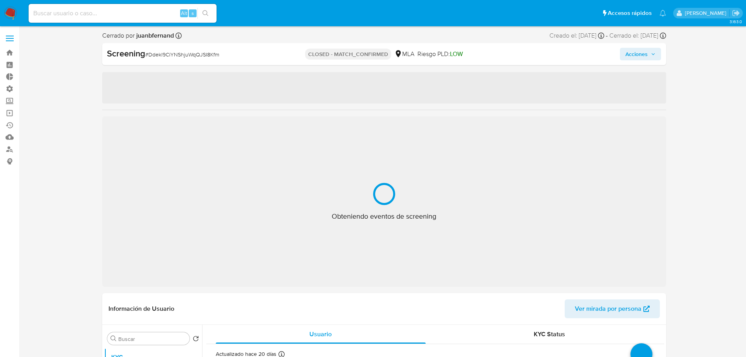
select select "10"
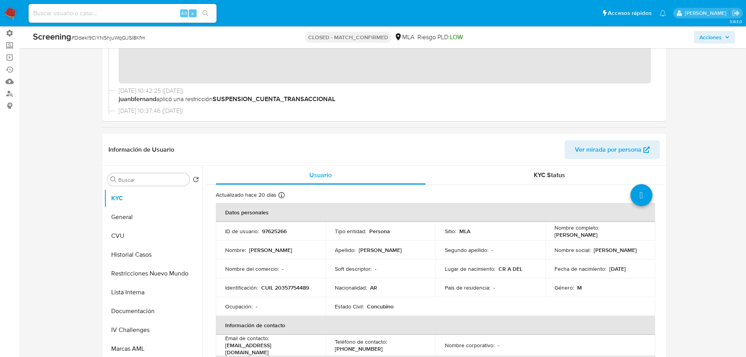
scroll to position [196, 0]
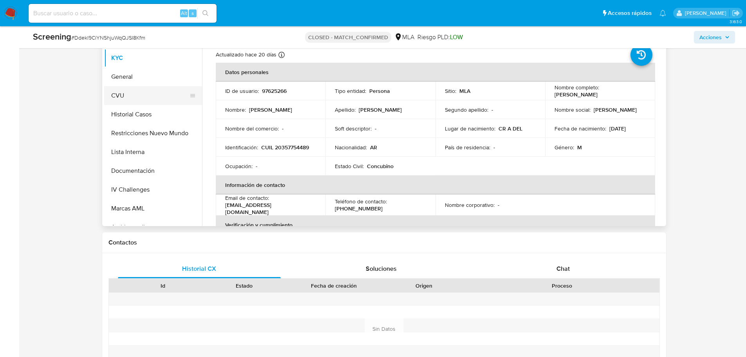
click at [133, 104] on button "CVU" at bounding box center [150, 95] width 92 height 19
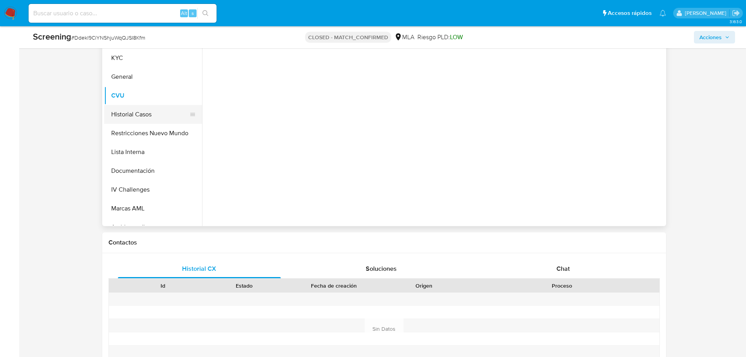
click at [129, 114] on button "Historial Casos" at bounding box center [150, 114] width 92 height 19
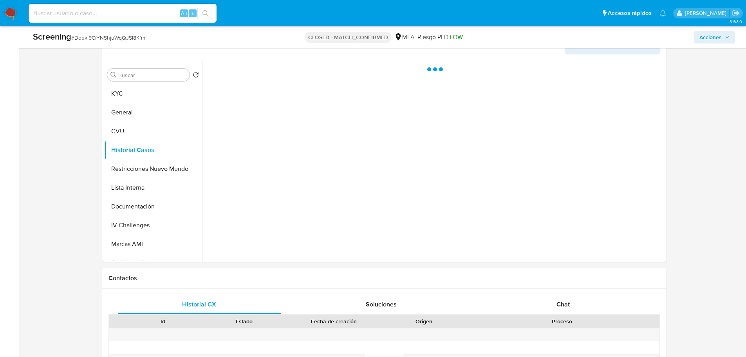
scroll to position [118, 0]
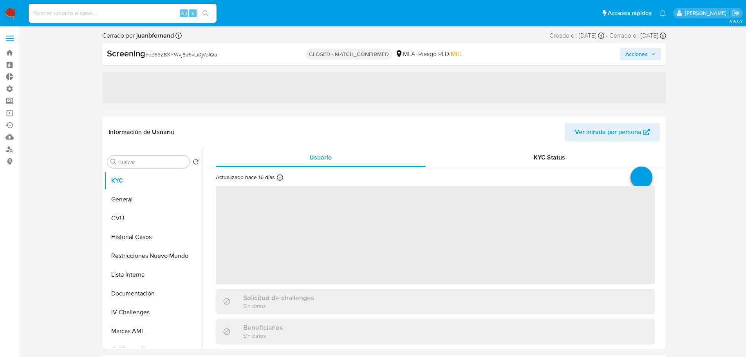
select select "10"
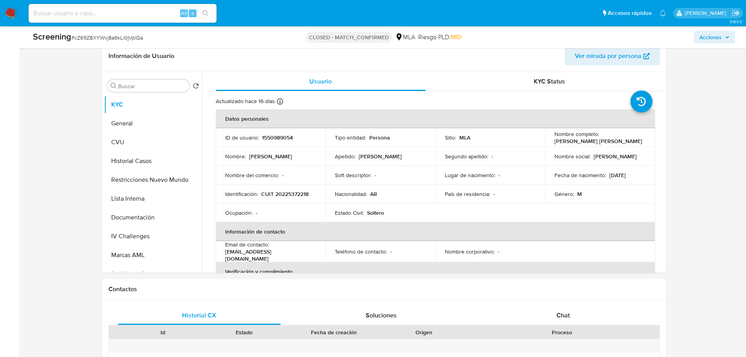
scroll to position [196, 0]
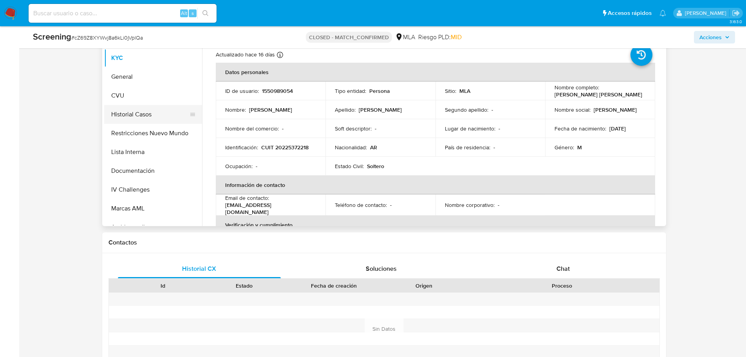
click at [128, 121] on button "Historial Casos" at bounding box center [150, 114] width 92 height 19
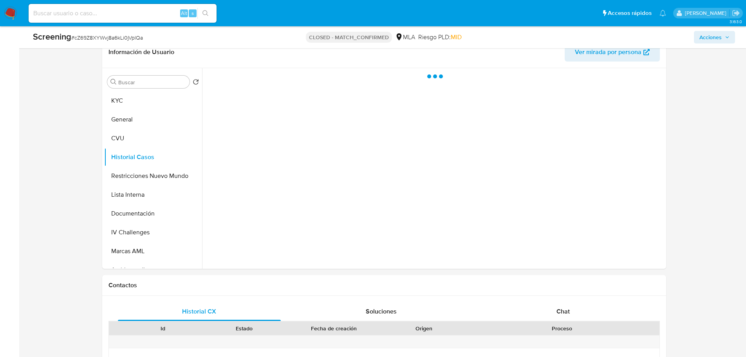
scroll to position [78, 0]
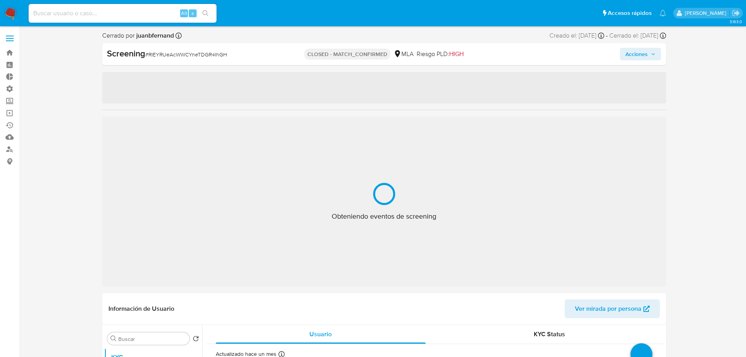
select select "10"
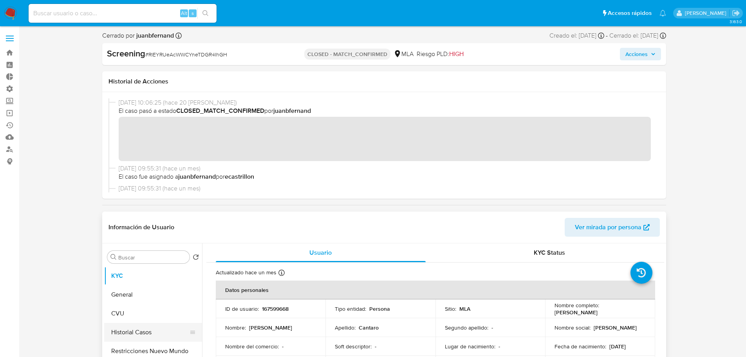
click at [147, 330] on button "Historial Casos" at bounding box center [150, 332] width 92 height 19
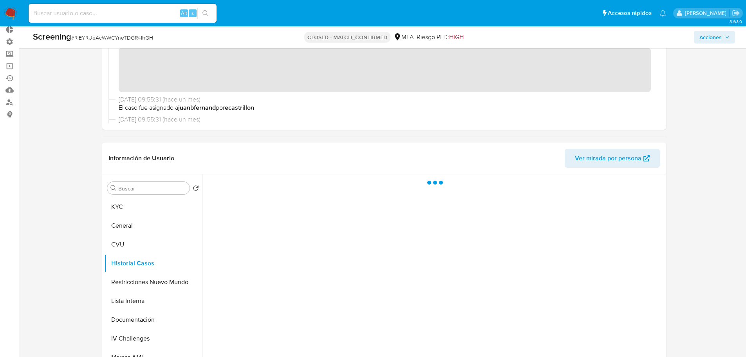
scroll to position [118, 0]
